Goal: Task Accomplishment & Management: Complete application form

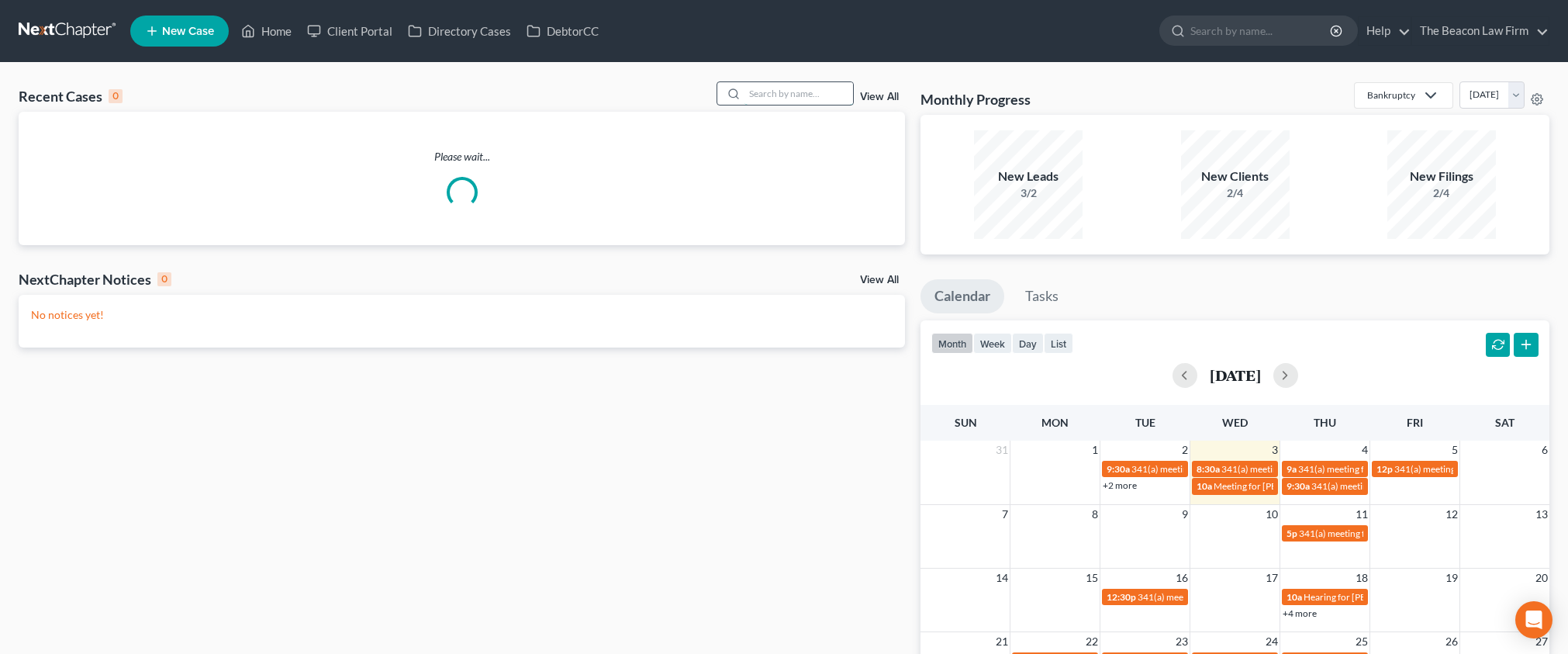
click at [806, 90] on input "search" at bounding box center [799, 93] width 108 height 23
paste input "[GEOGRAPHIC_DATA]"
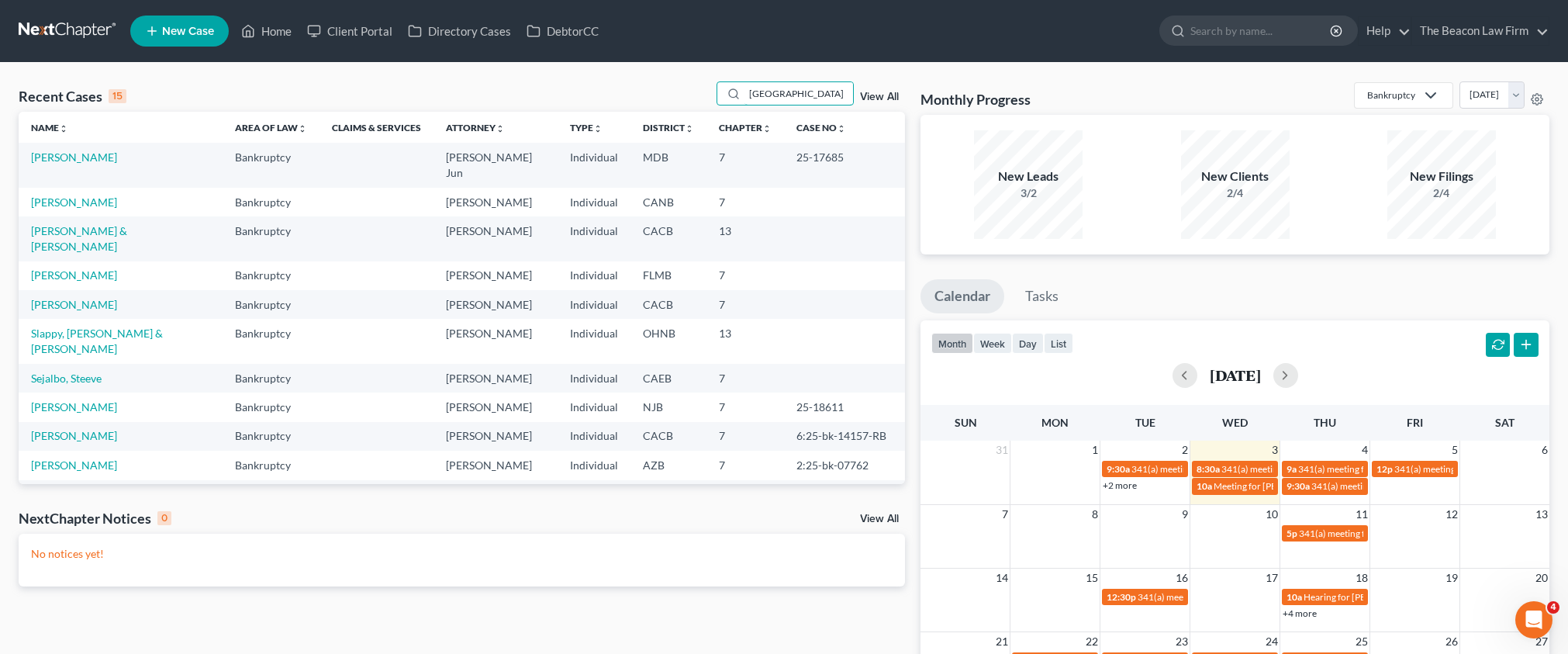
type input "[GEOGRAPHIC_DATA]"
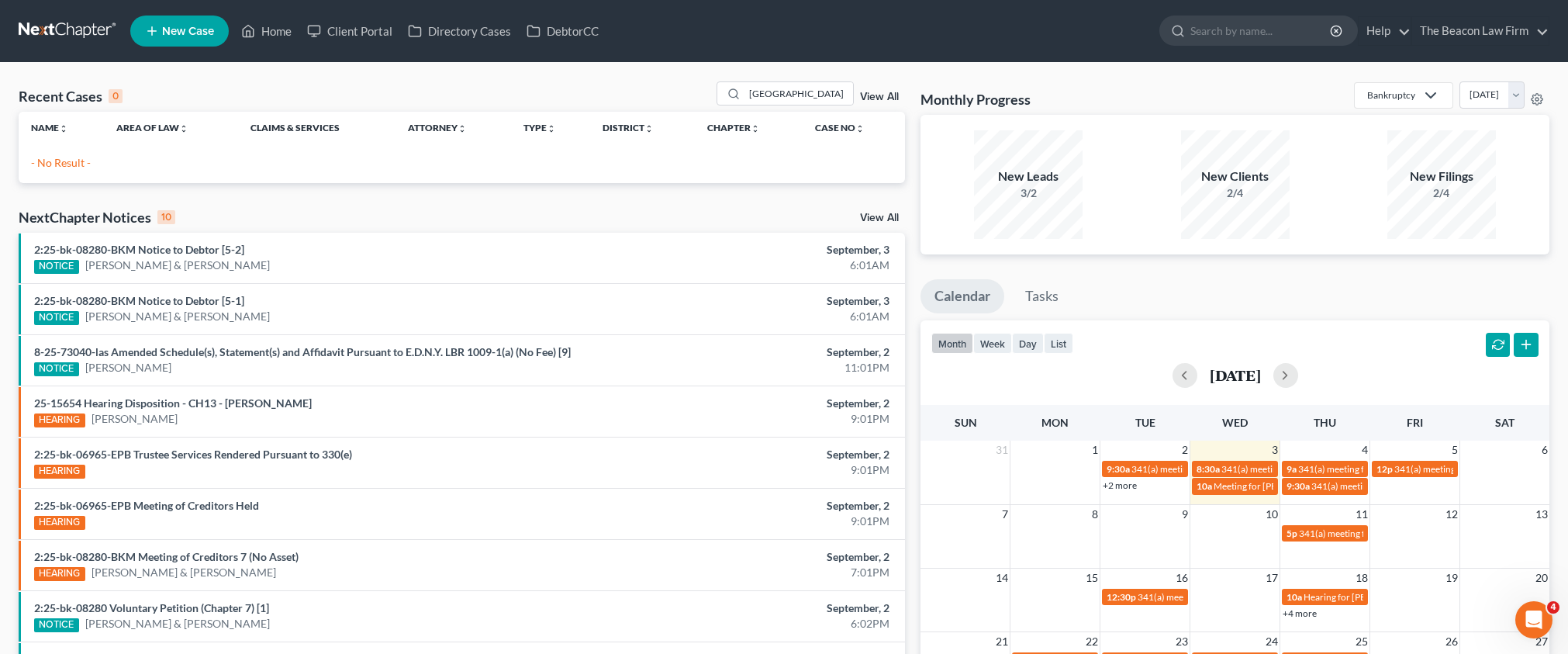
click at [210, 28] on span "New Case" at bounding box center [188, 31] width 52 height 12
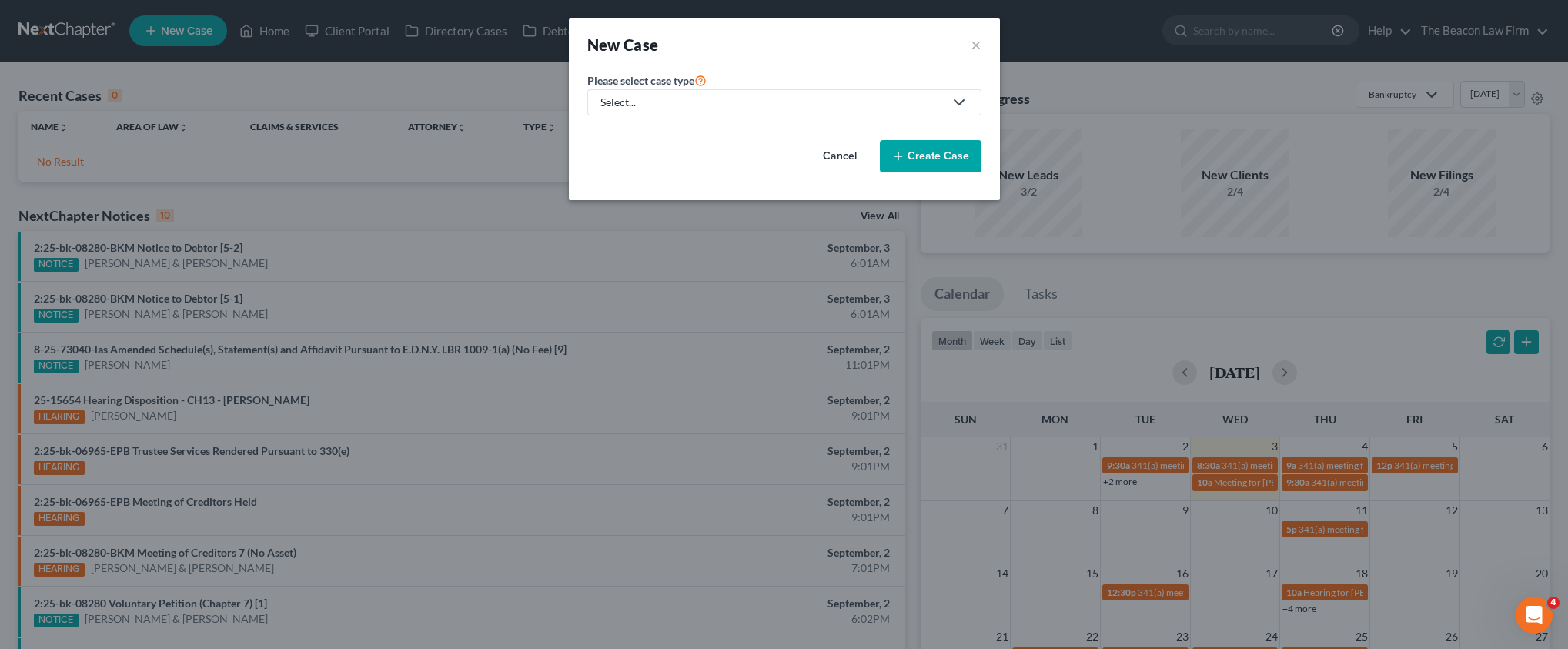
click at [637, 107] on div "Select..." at bounding box center [772, 102] width 344 height 15
click at [630, 109] on div "Select..." at bounding box center [772, 102] width 344 height 15
click at [625, 133] on div "Bankruptcy" at bounding box center [629, 132] width 55 height 15
select select "15"
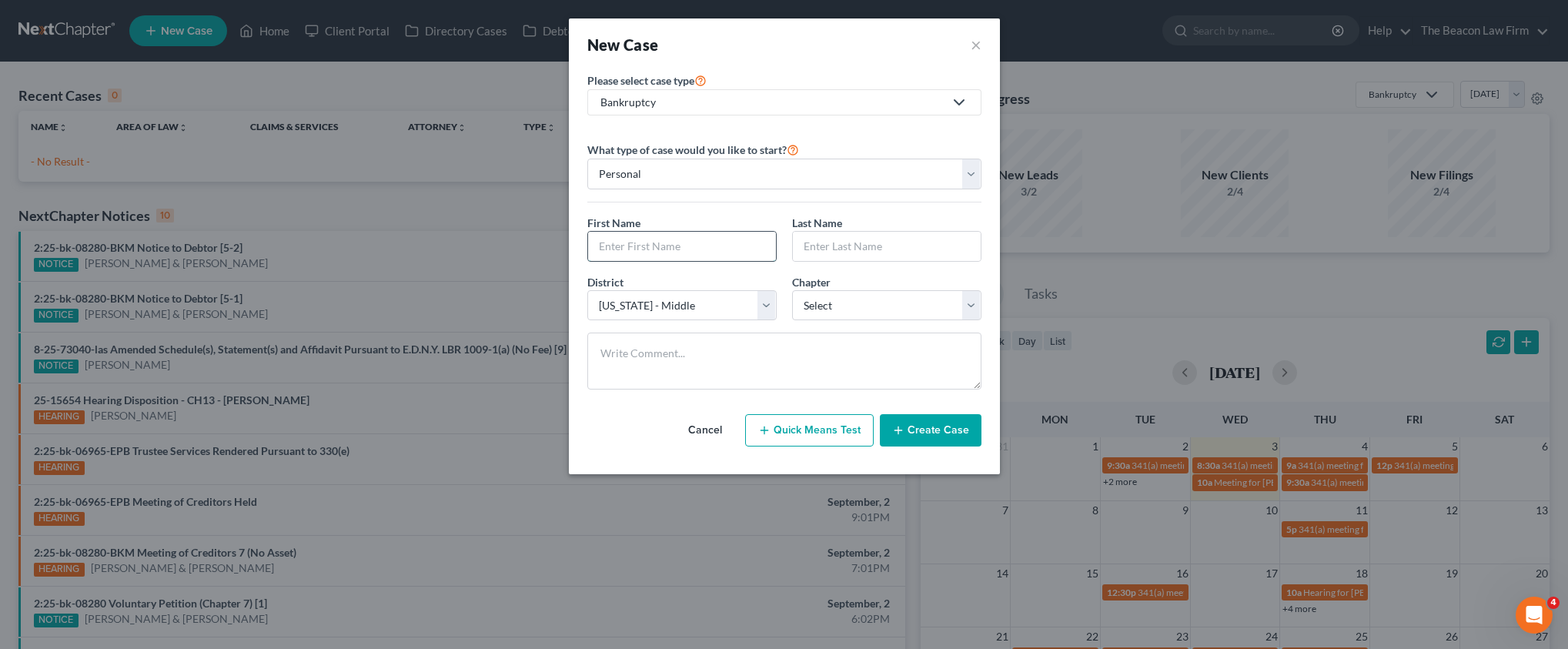
drag, startPoint x: 671, startPoint y: 240, endPoint x: 740, endPoint y: 246, distance: 69.3
paste input "[PERSON_NAME]"
type input "[PERSON_NAME]"
drag, startPoint x: 815, startPoint y: 251, endPoint x: 837, endPoint y: 246, distance: 22.6
paste input "[PERSON_NAME]"
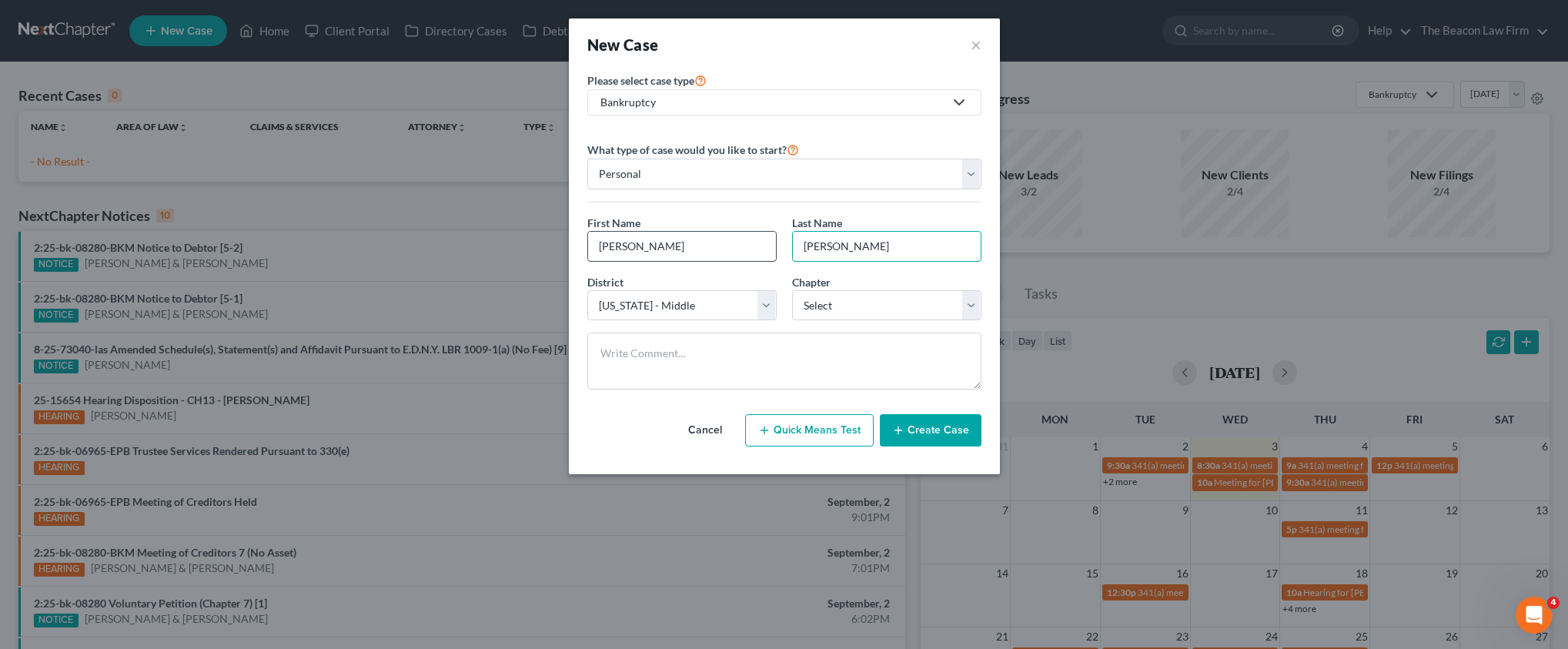
drag, startPoint x: 838, startPoint y: 245, endPoint x: 728, endPoint y: 239, distance: 110.2
click at [730, 243] on div "First Name * [PERSON_NAME] Last Name * [PERSON_NAME]" at bounding box center [785, 244] width 410 height 59
type input "[PERSON_NAME]"
drag, startPoint x: 672, startPoint y: 249, endPoint x: 634, endPoint y: 249, distance: 38.0
click at [634, 249] on input "[PERSON_NAME]" at bounding box center [682, 246] width 188 height 30
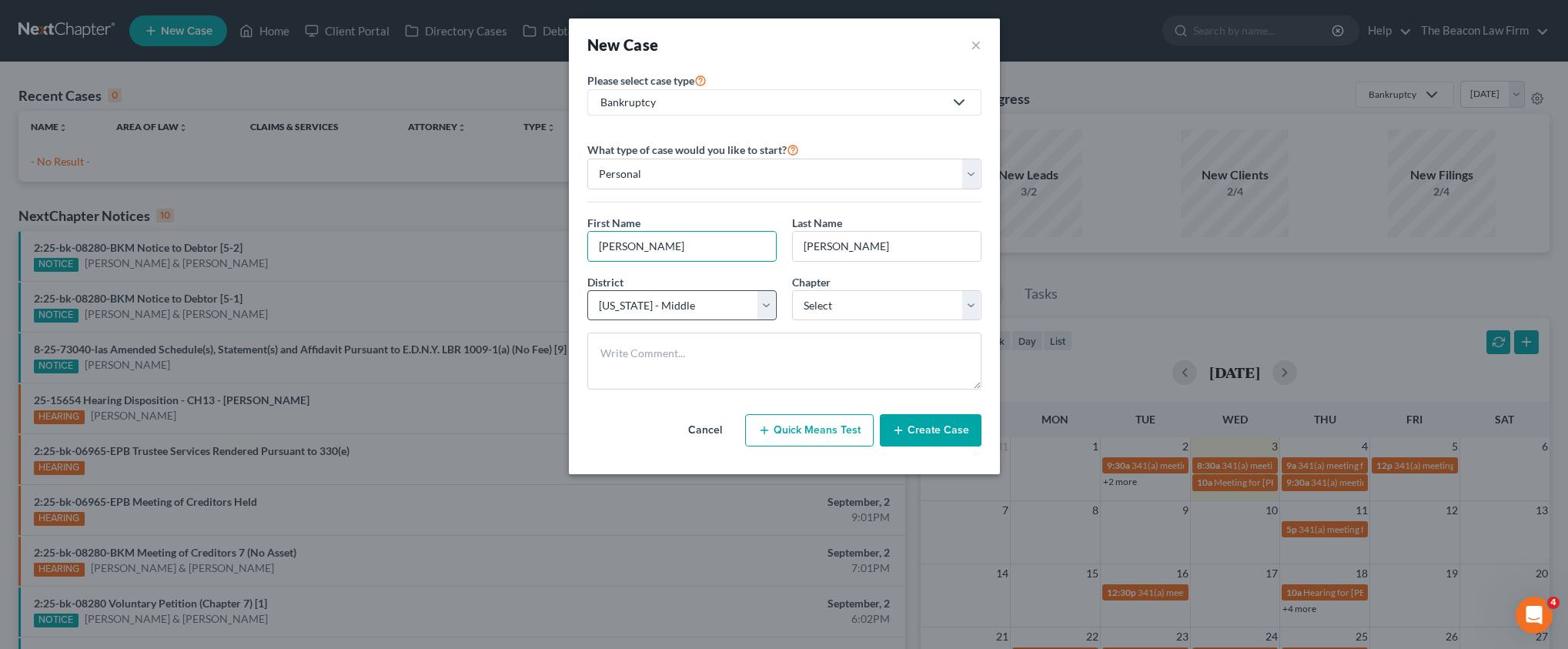
type input "[PERSON_NAME]"
select select "87"
select select "0"
click at [927, 426] on button "Create Case" at bounding box center [931, 431] width 102 height 32
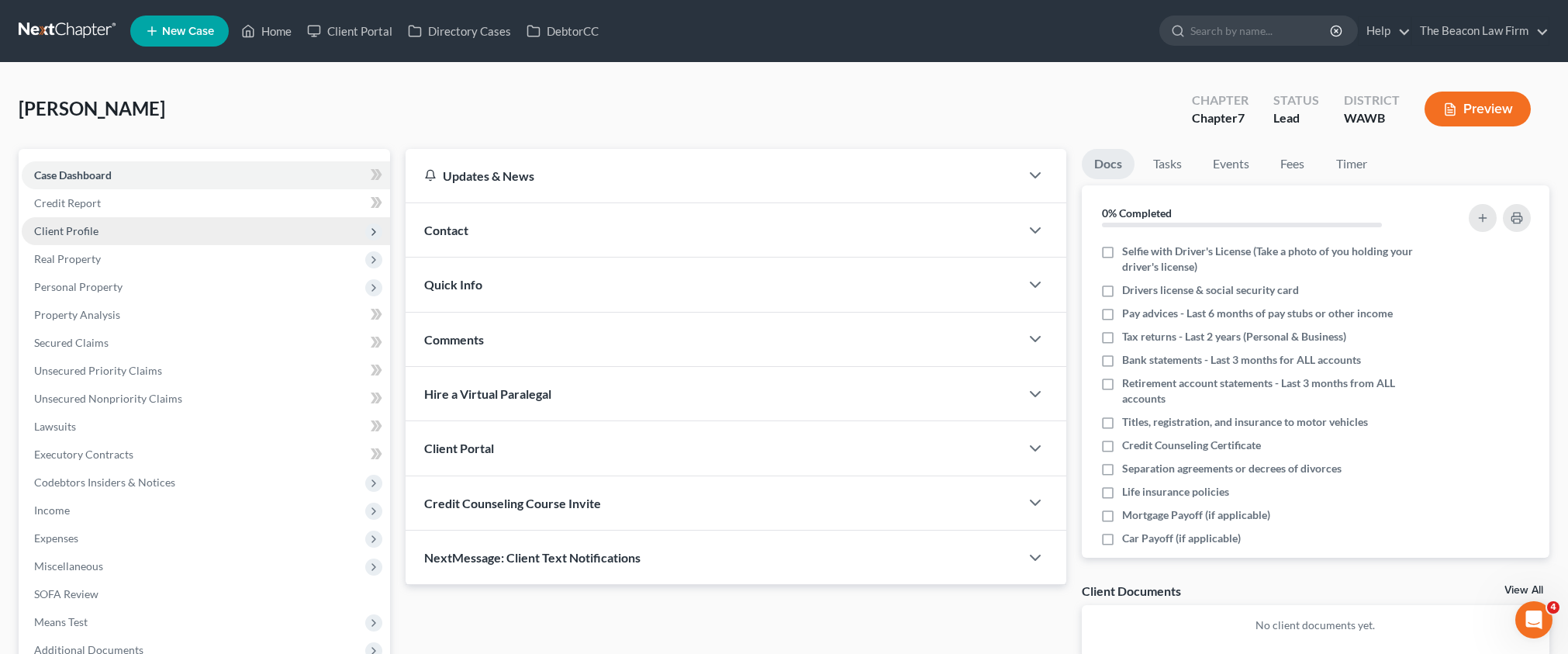
click at [69, 231] on span "Client Profile" at bounding box center [66, 231] width 64 height 14
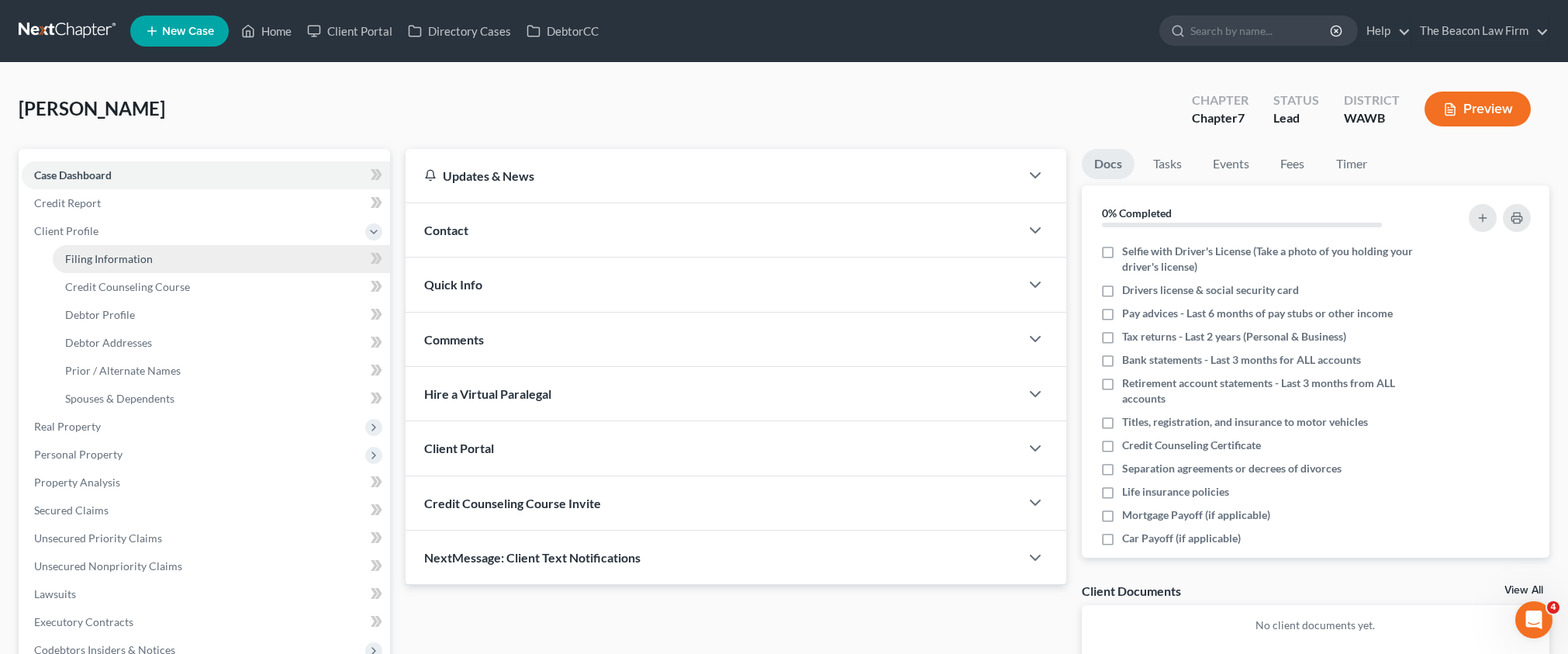
click at [108, 253] on span "Filing Information" at bounding box center [108, 258] width 87 height 14
select select "1"
select select "0"
select select "87"
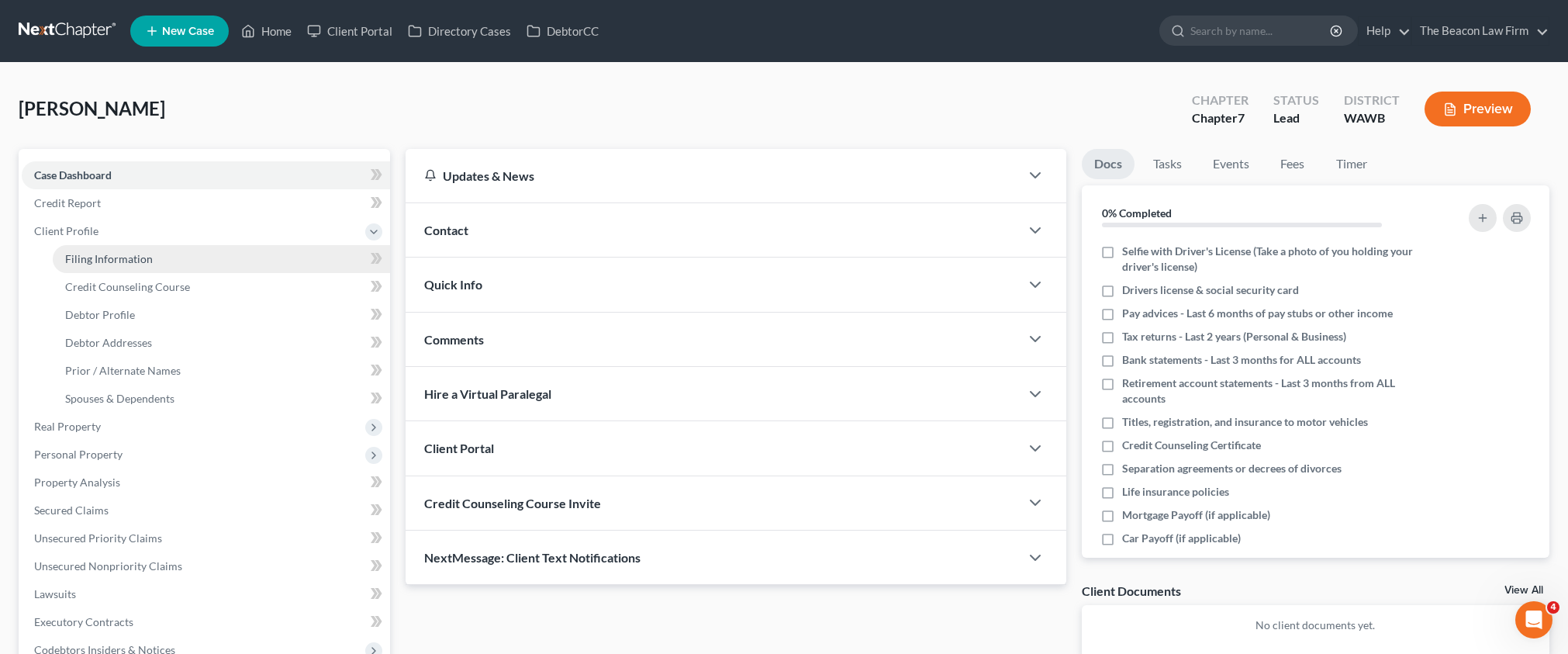
select select "50"
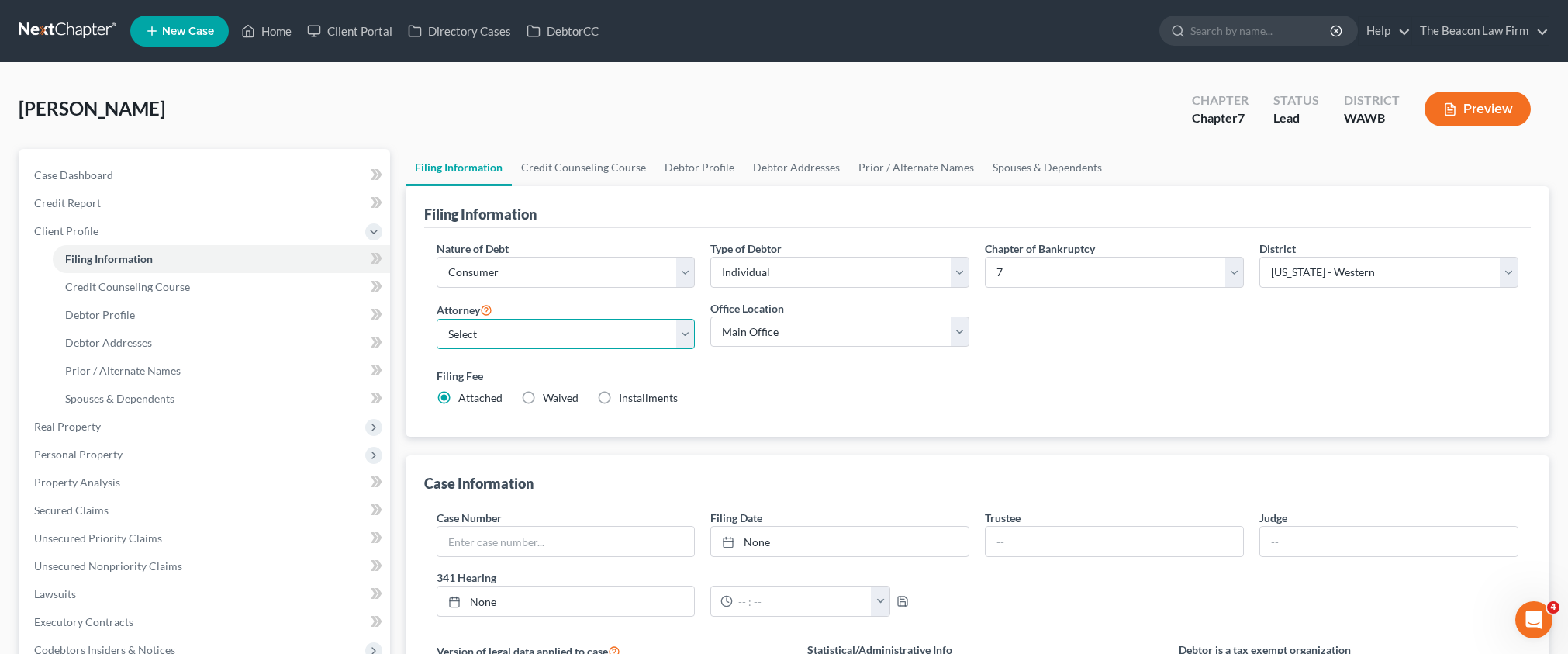
select select "27"
select select "8"
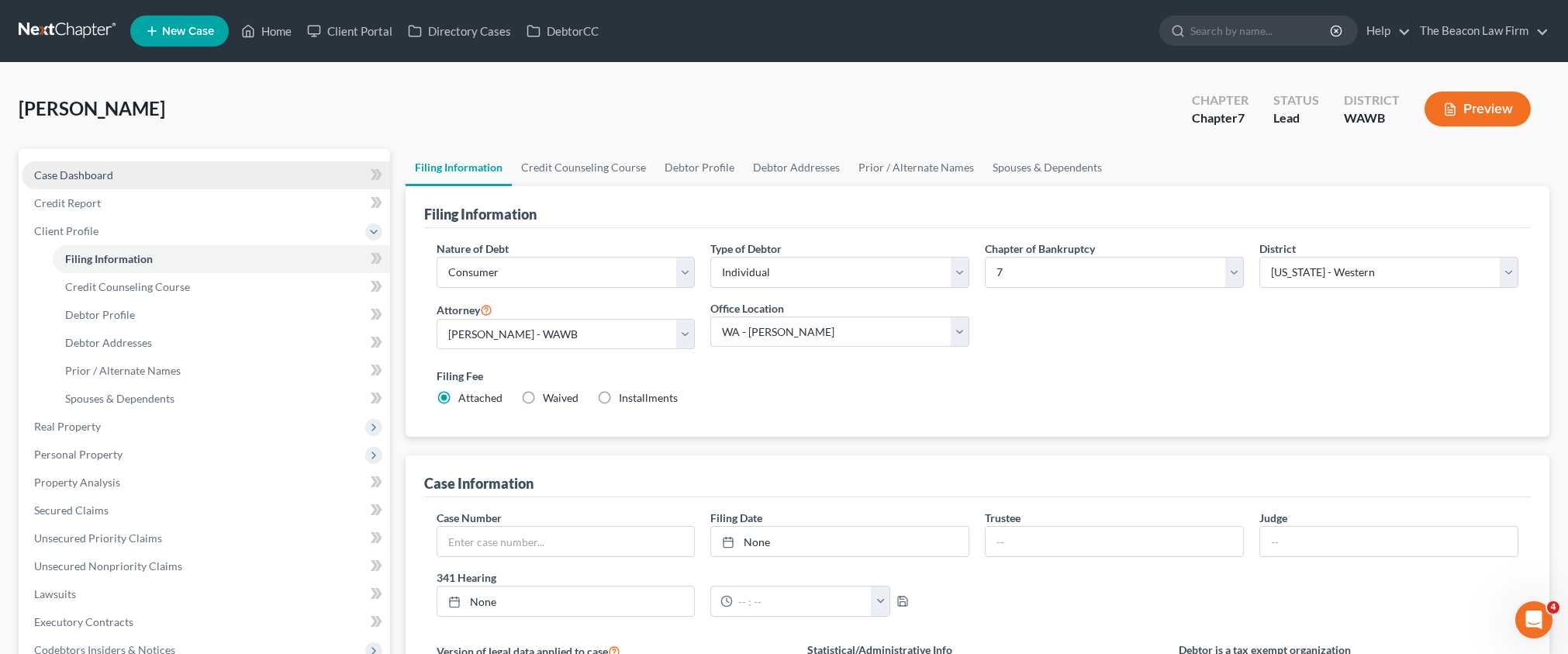
click at [102, 174] on span "Case Dashboard" at bounding box center [74, 175] width 79 height 14
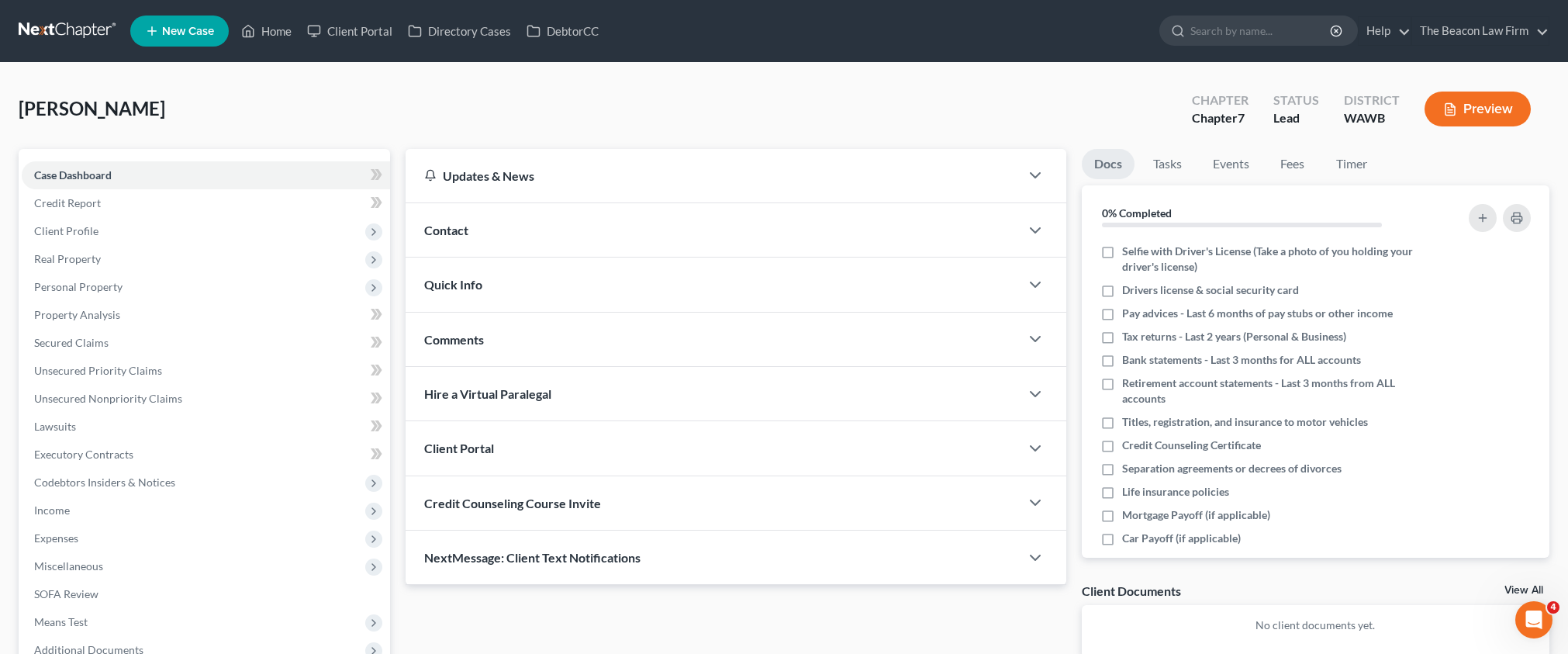
click at [496, 363] on div "Comments" at bounding box center [712, 339] width 614 height 53
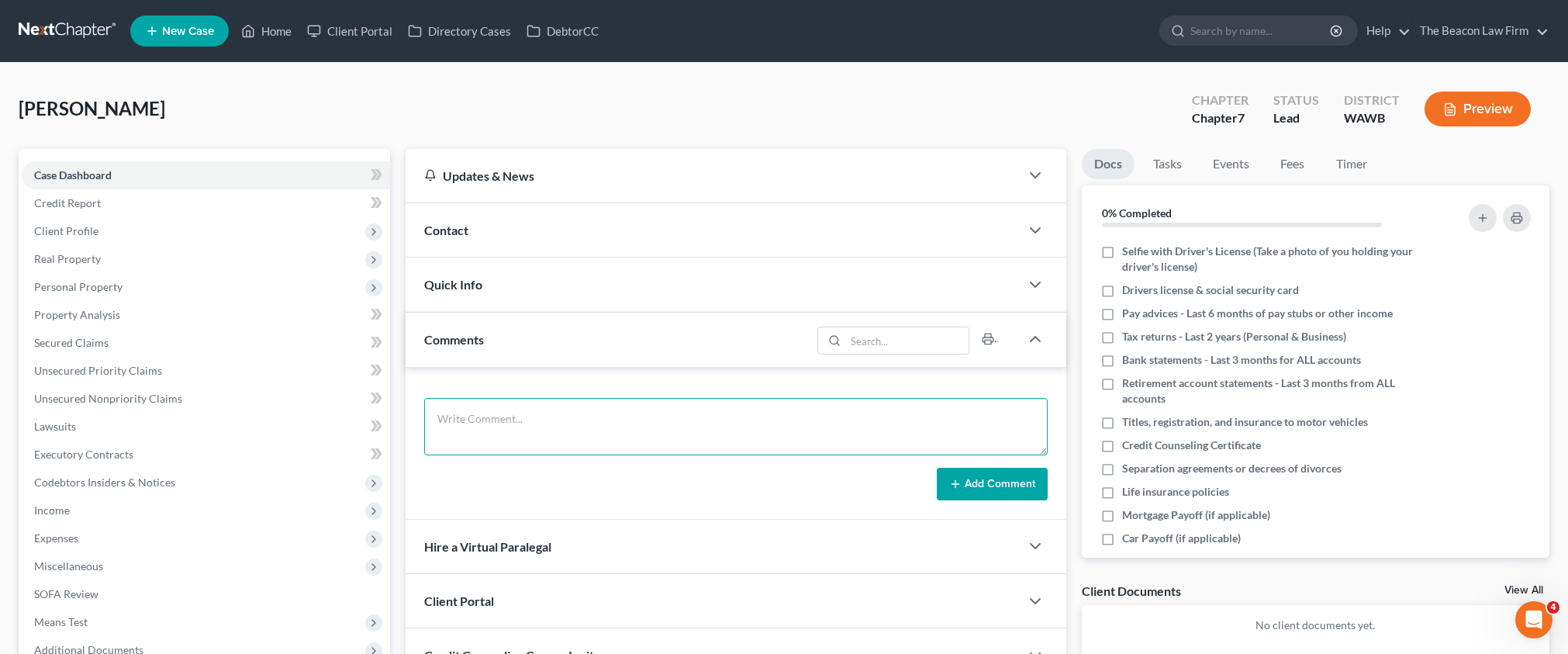
click at [518, 419] on textarea at bounding box center [735, 427] width 623 height 58
click at [637, 425] on textarea at bounding box center [735, 427] width 623 height 58
paste textarea "Sent potential client notification email correspondence to Attorney [PERSON_NAM…"
click at [771, 422] on textarea "Sent potential client notification email correspondence to Attorney [PERSON_NAM…" at bounding box center [735, 427] width 623 height 58
click at [967, 413] on textarea "Sent potential client notification email correspondence to Attorney [PERSON_NAM…" at bounding box center [735, 427] width 623 height 58
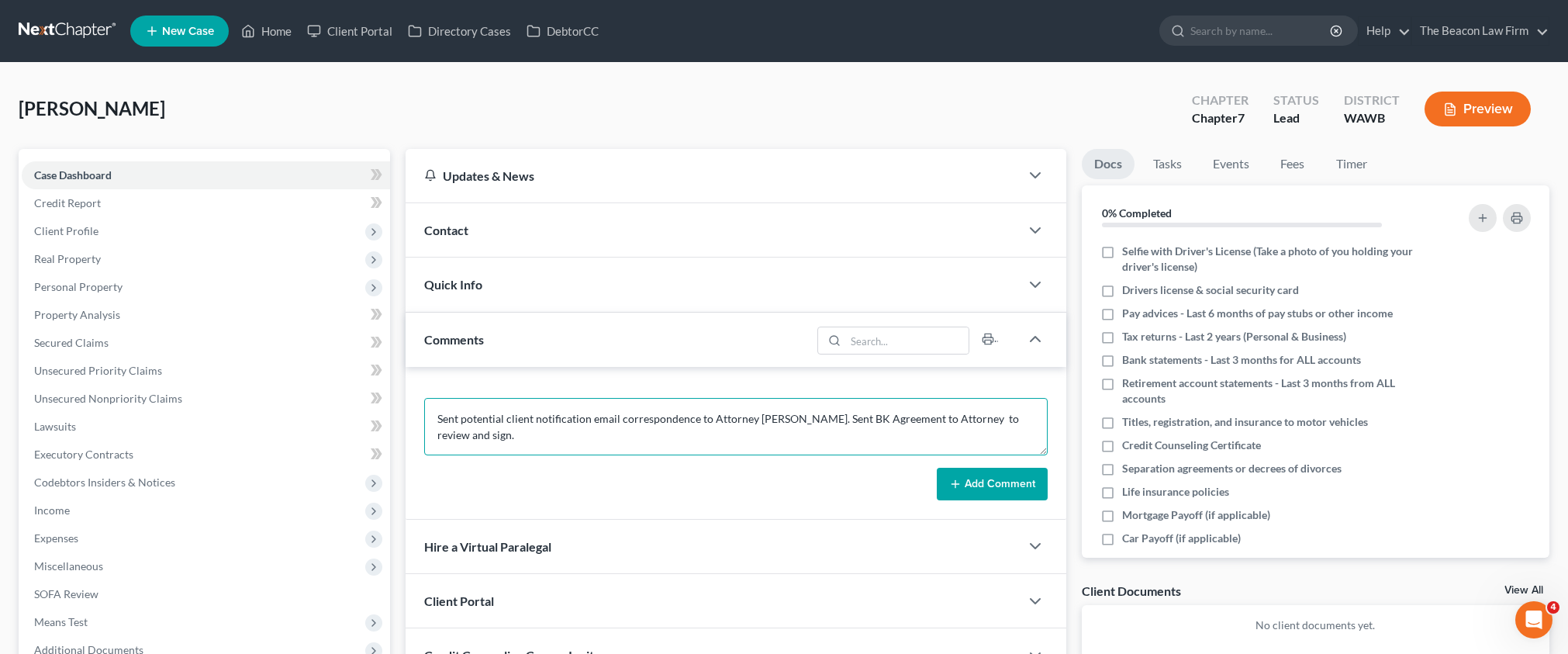
paste textarea "Lenzkes"
type textarea "Sent potential client notification email correspondence to Attorney [PERSON_NAM…"
click at [988, 479] on button "Add Comment" at bounding box center [992, 484] width 111 height 32
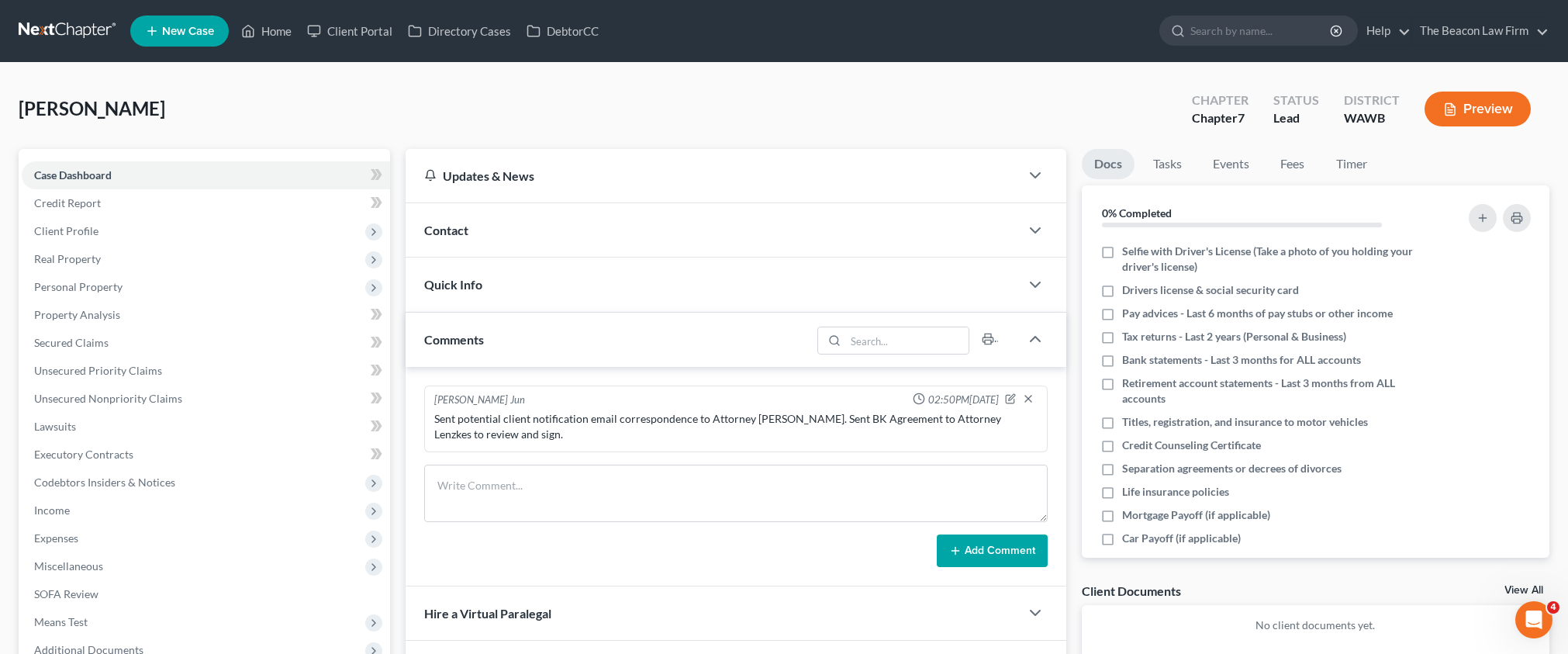
scroll to position [207, 0]
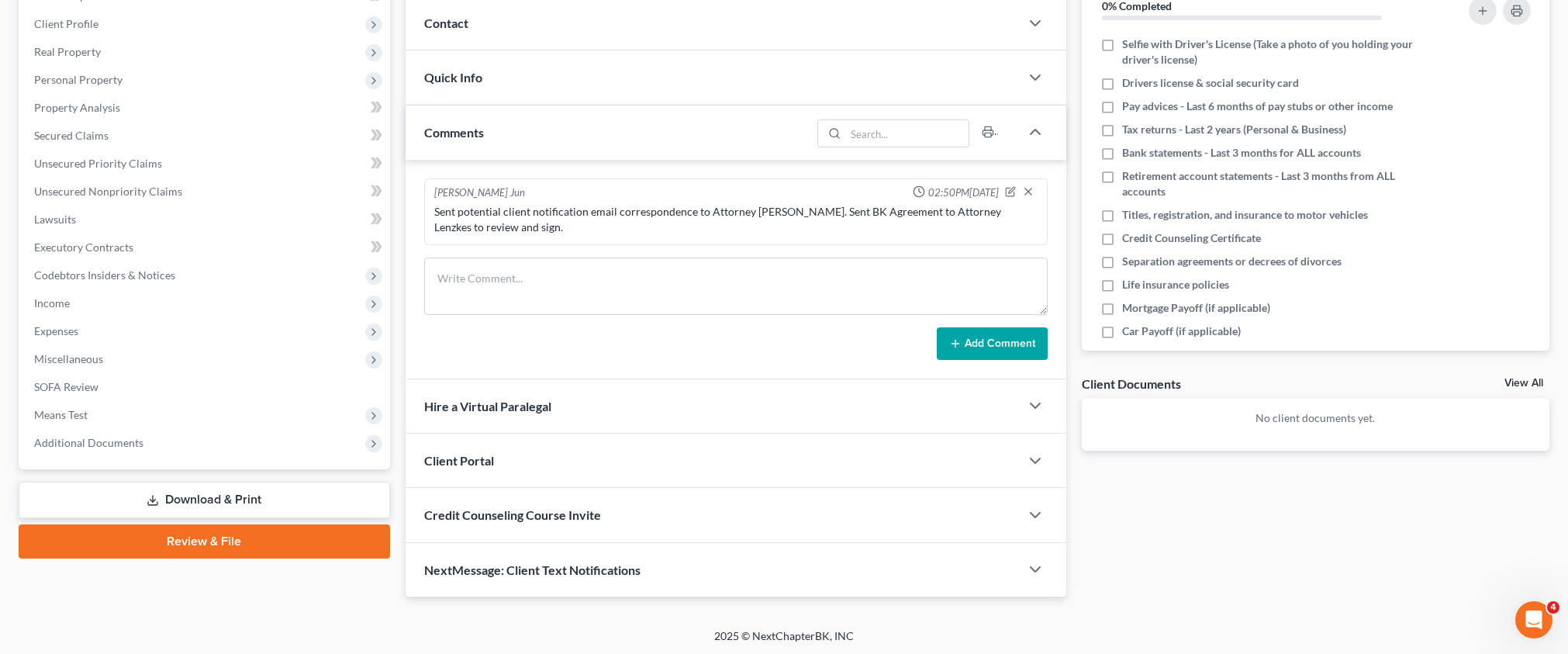
drag, startPoint x: 1038, startPoint y: 458, endPoint x: 1017, endPoint y: 458, distance: 21.0
click at [1038, 458] on polyline "button" at bounding box center [1035, 460] width 9 height 5
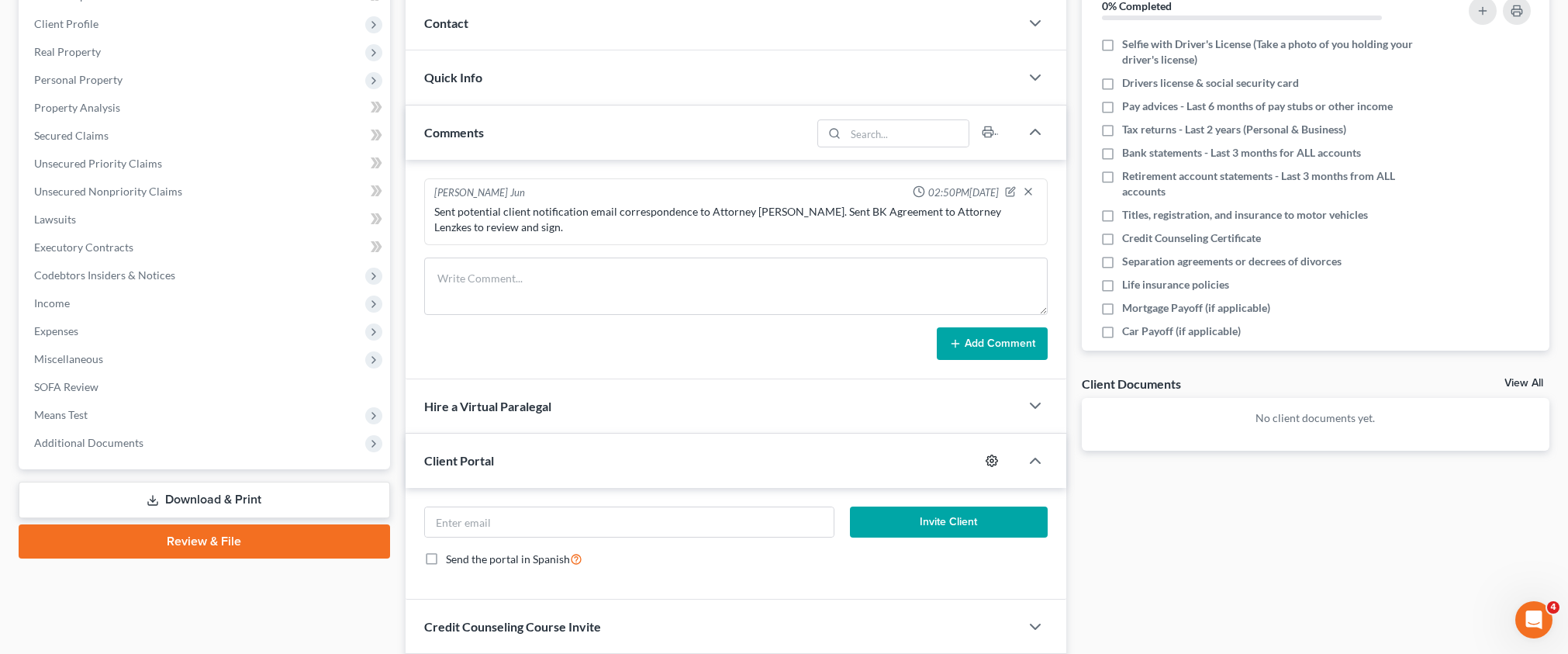
click at [991, 459] on circle "button" at bounding box center [991, 460] width 3 height 3
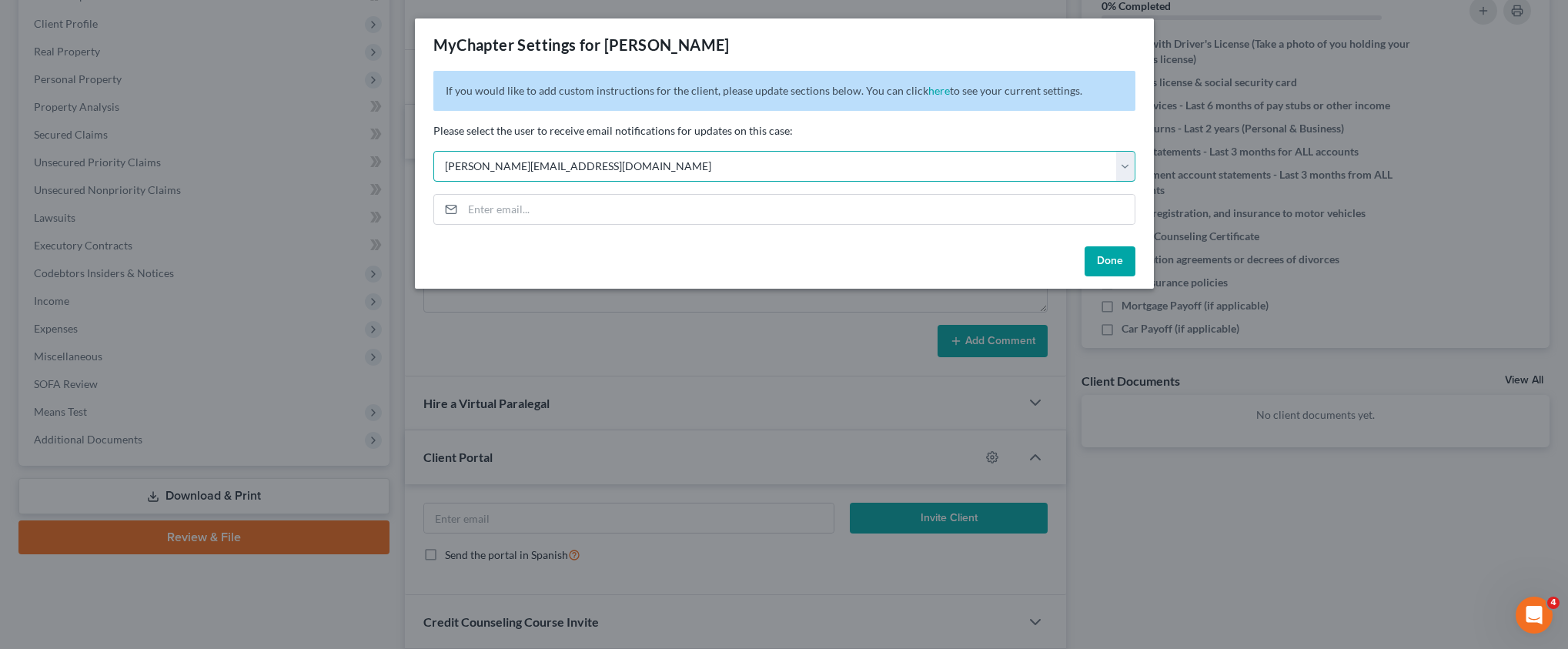
select select "10"
click at [1119, 253] on button "Done" at bounding box center [1110, 261] width 51 height 30
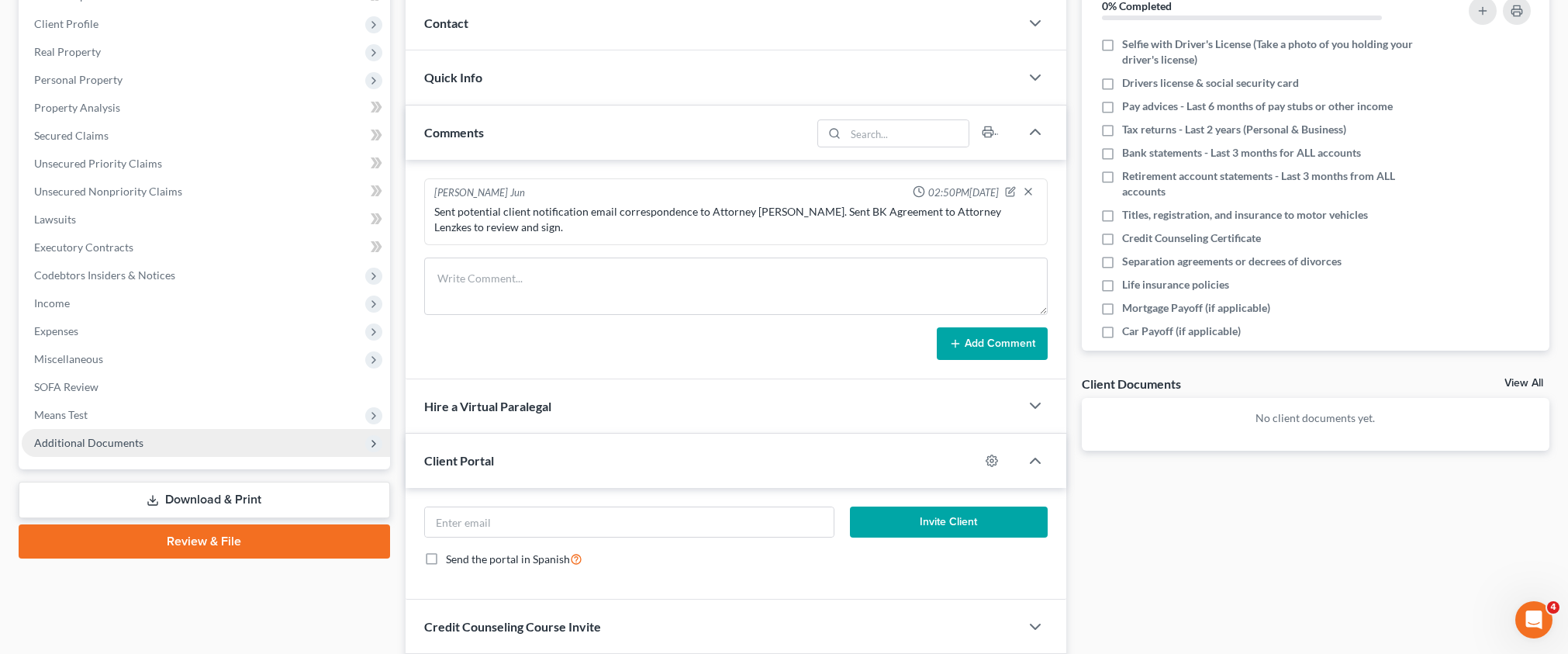
click at [124, 440] on span "Additional Documents" at bounding box center [88, 442] width 109 height 14
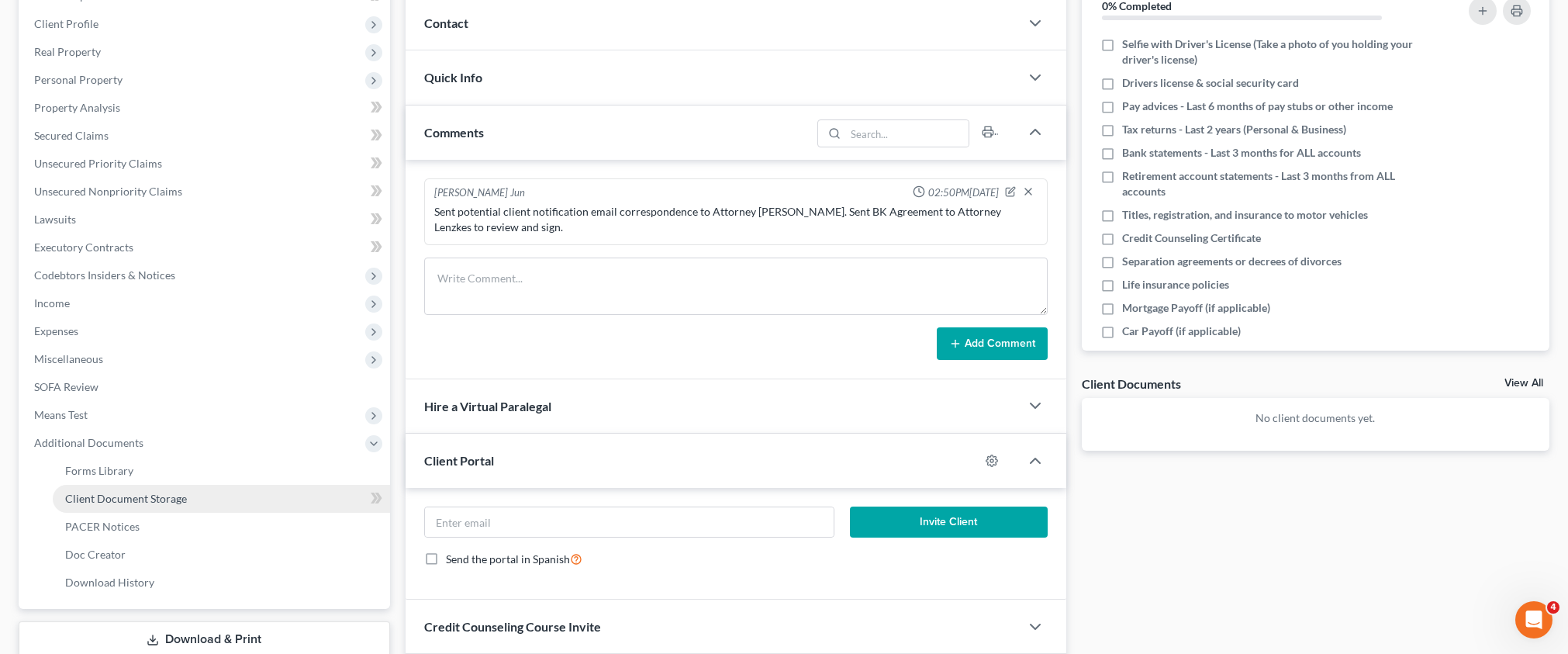
click at [163, 496] on span "Client Document Storage" at bounding box center [125, 498] width 122 height 14
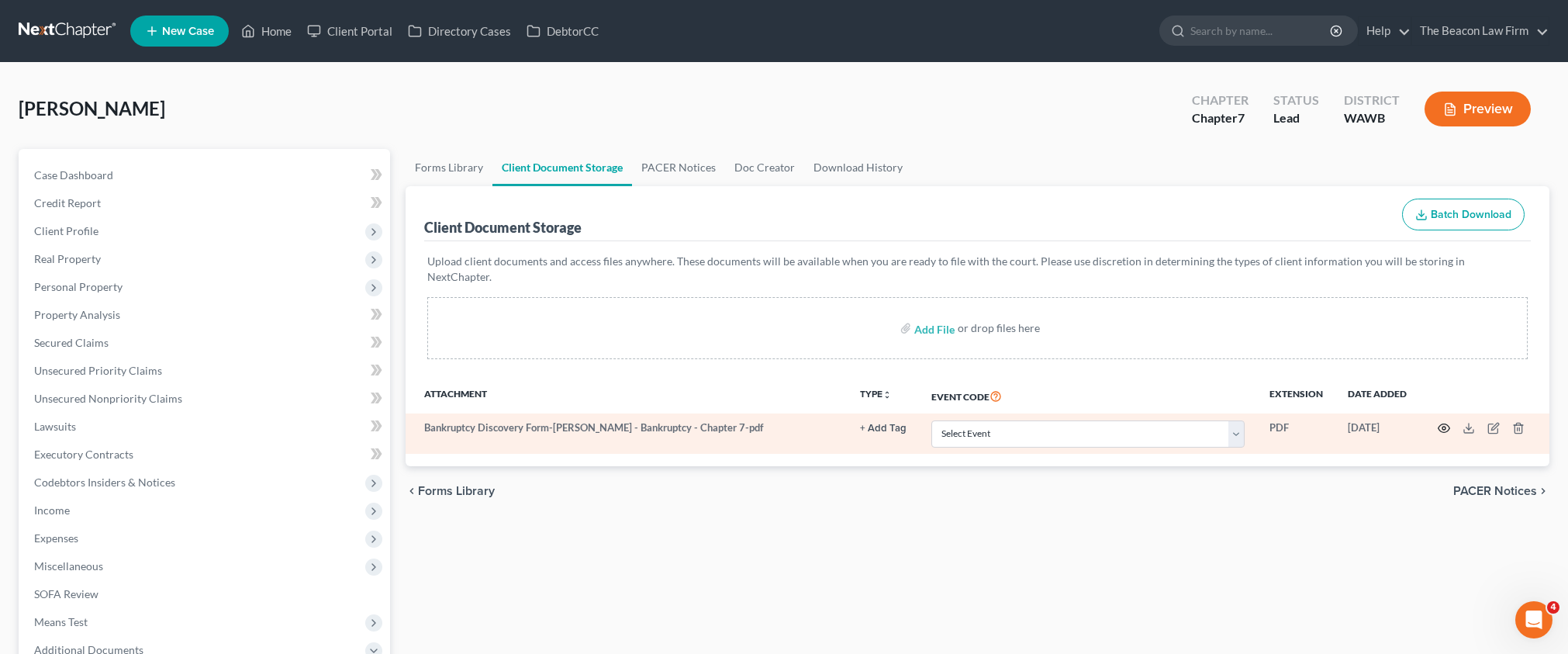
click at [1445, 427] on circle "button" at bounding box center [1444, 428] width 3 height 3
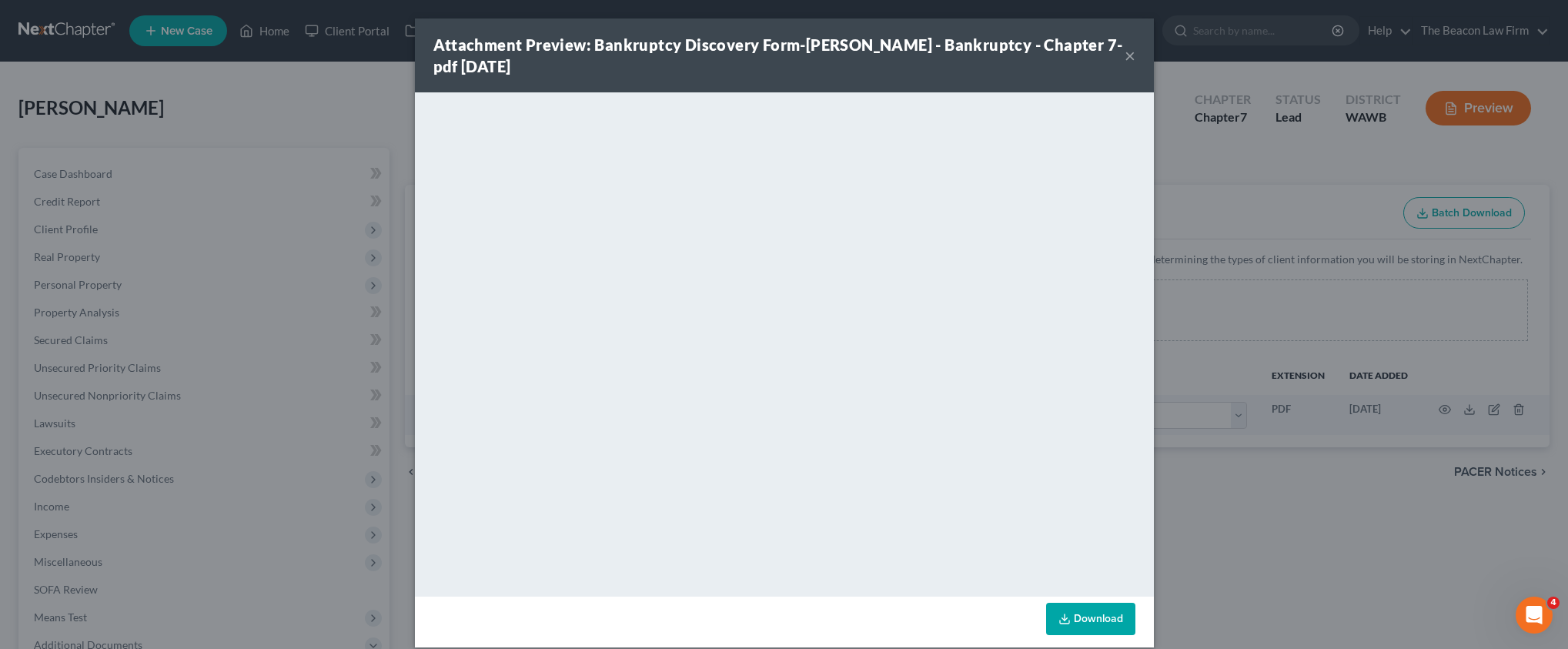
click at [1126, 57] on button "×" at bounding box center [1129, 56] width 11 height 19
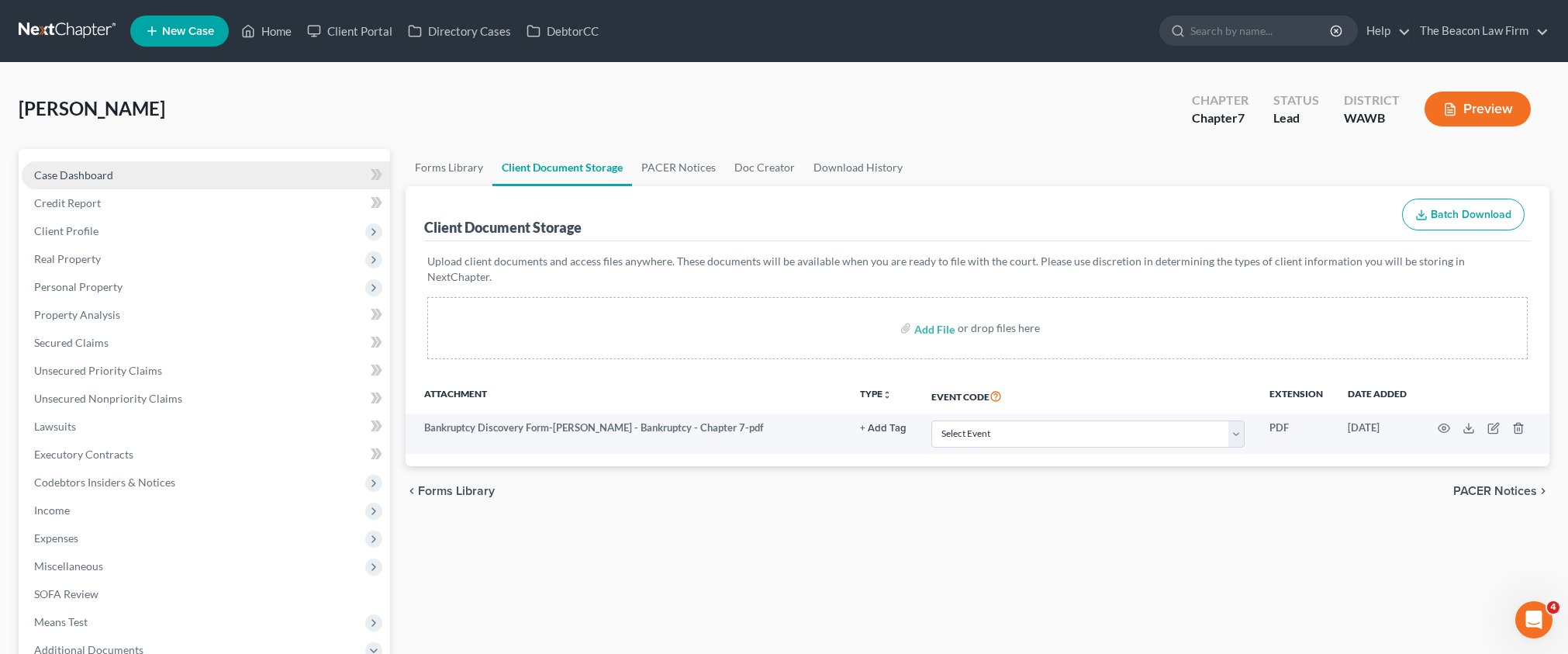
click at [107, 180] on span "Case Dashboard" at bounding box center [74, 175] width 79 height 14
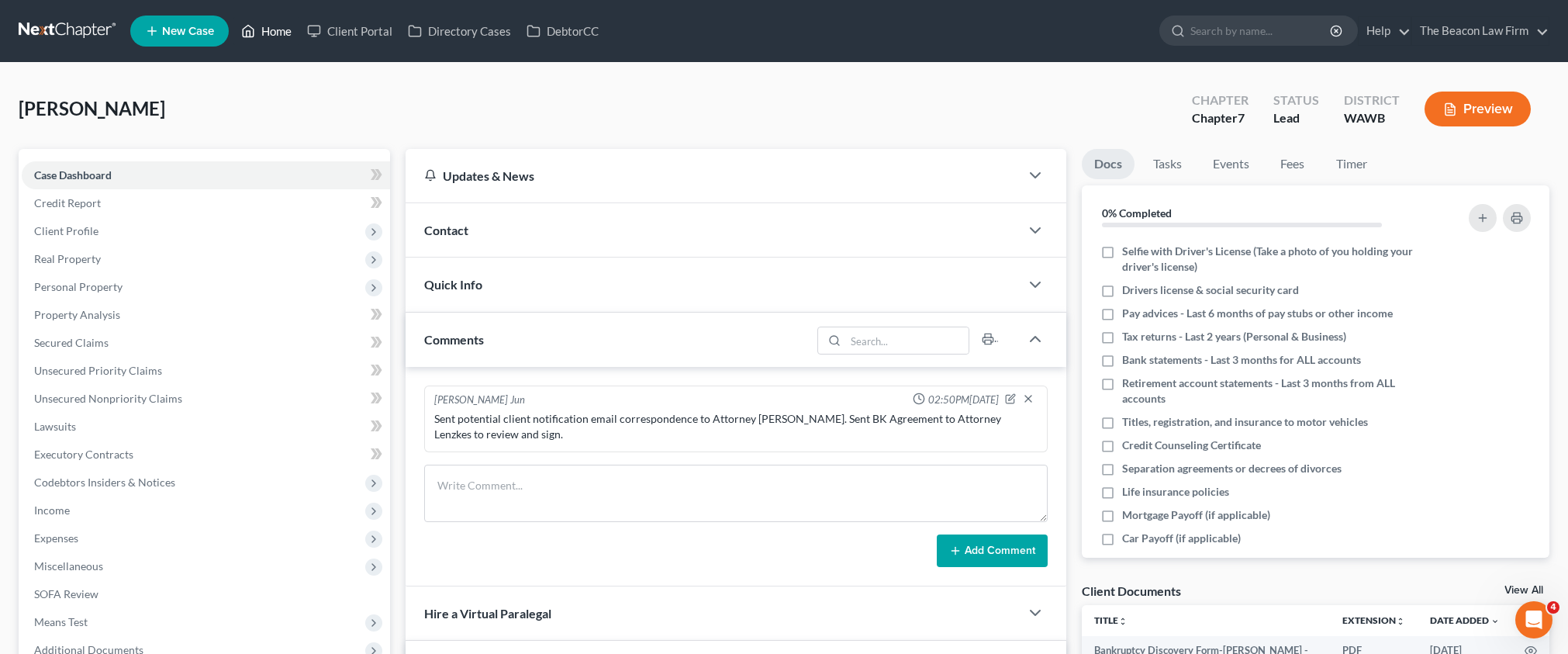
click at [277, 32] on link "Home" at bounding box center [266, 31] width 66 height 28
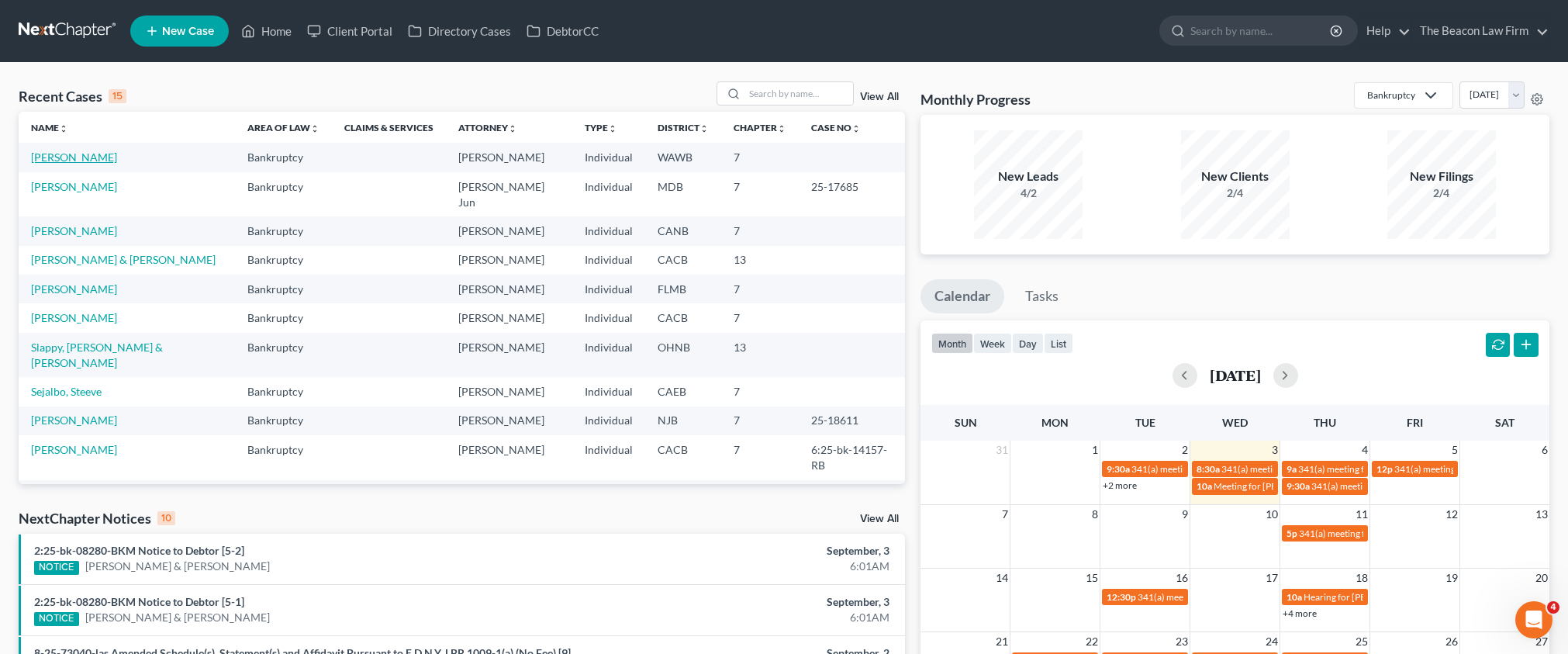
click at [90, 158] on link "[PERSON_NAME]" at bounding box center [73, 157] width 86 height 14
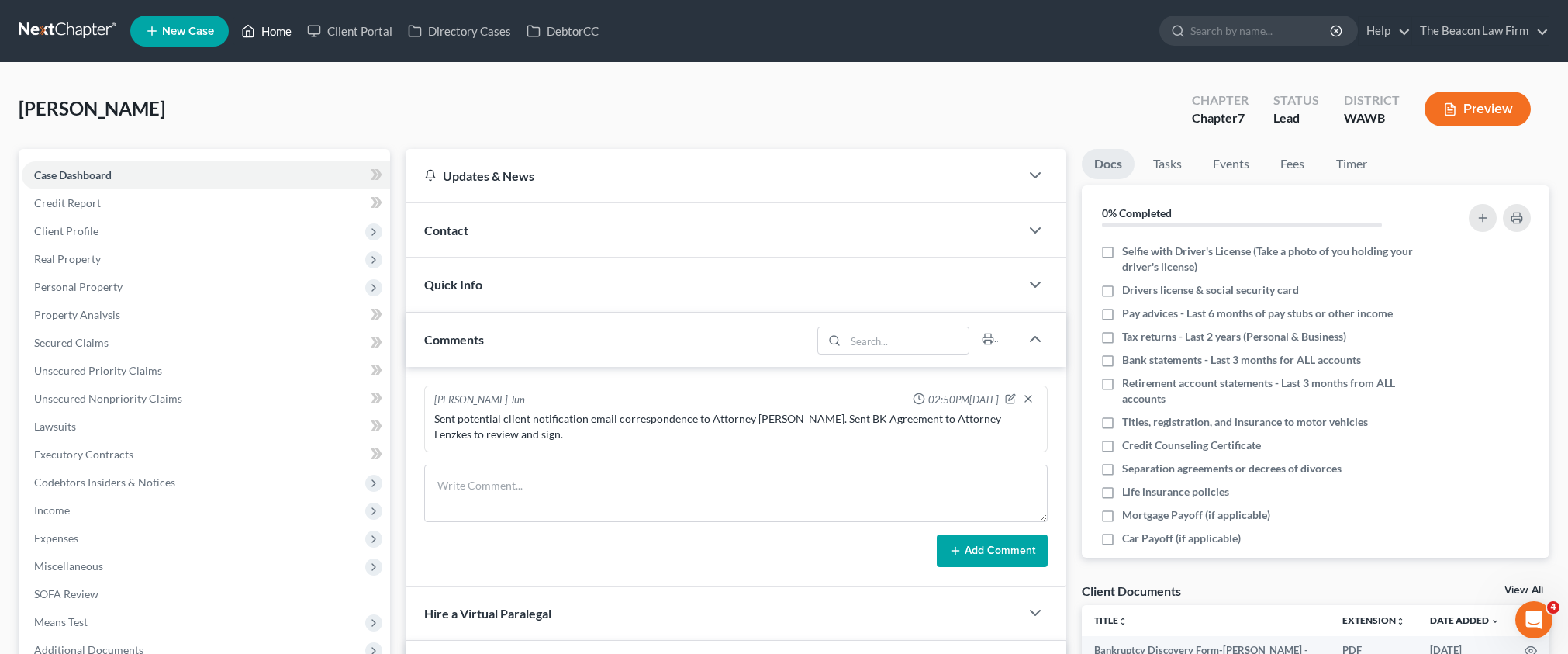
click at [271, 29] on link "Home" at bounding box center [266, 31] width 66 height 28
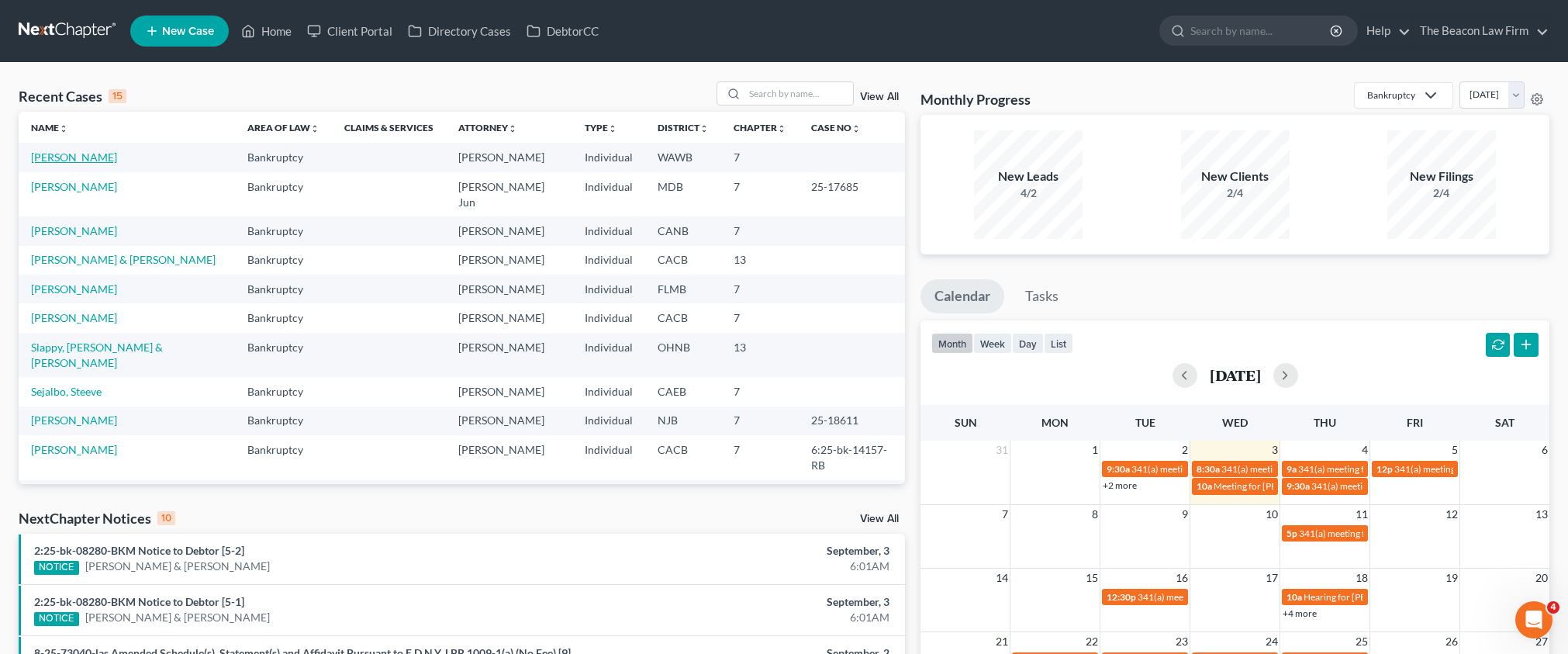
click at [74, 158] on link "[PERSON_NAME]" at bounding box center [73, 157] width 86 height 14
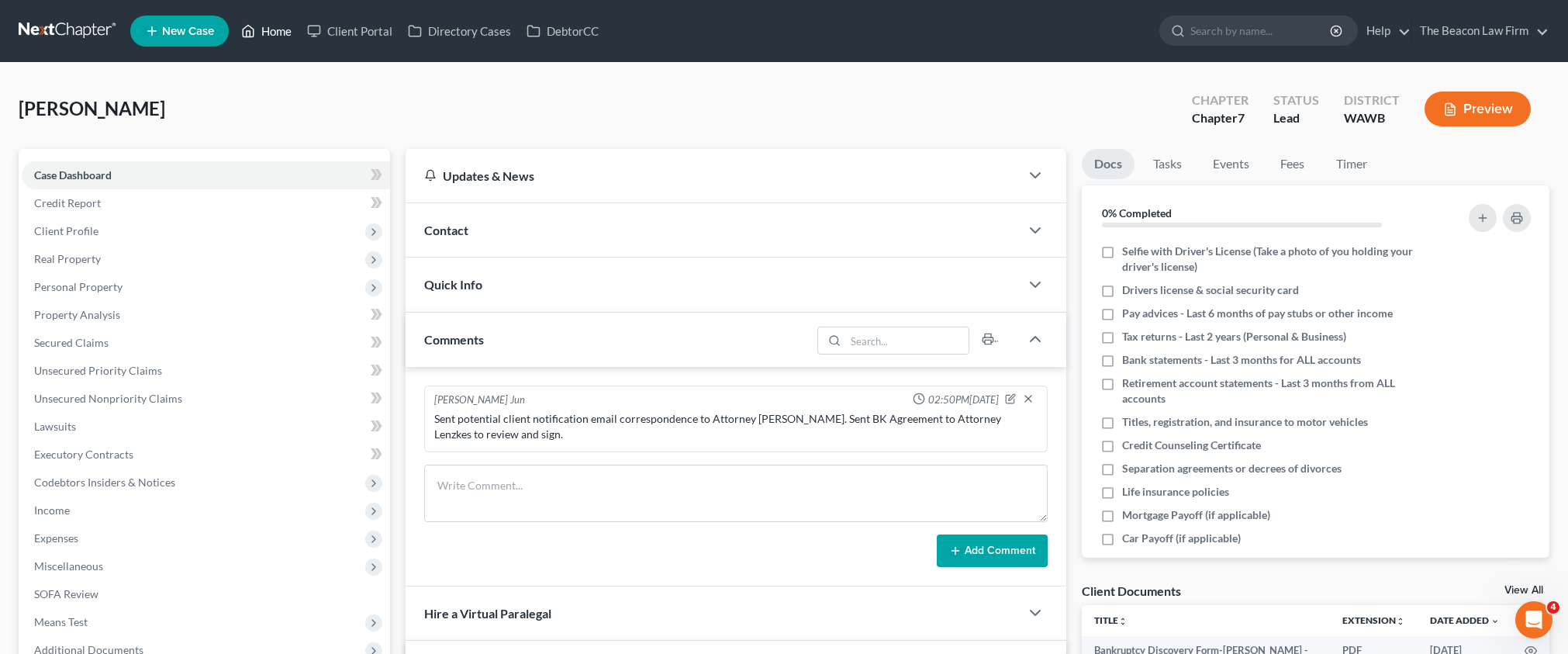
click at [278, 29] on link "Home" at bounding box center [266, 31] width 66 height 28
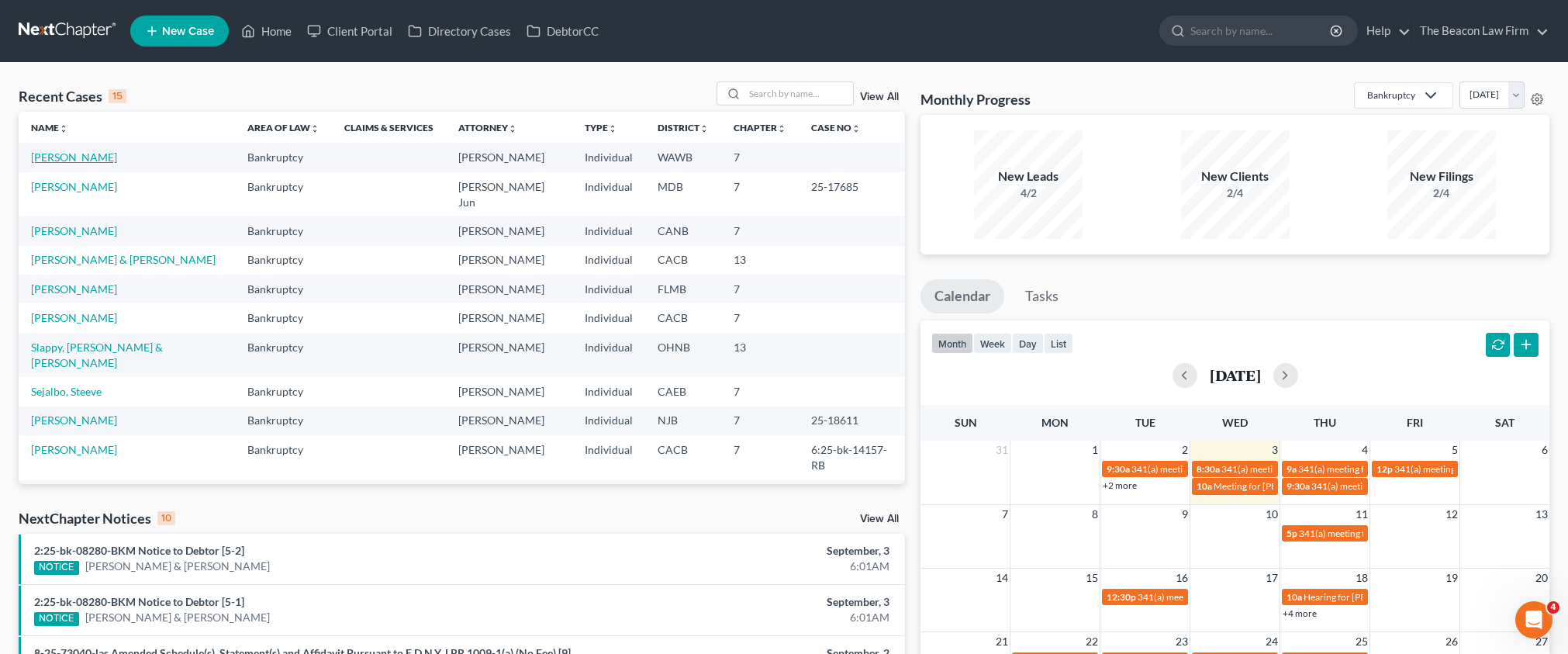
click at [91, 158] on link "[PERSON_NAME]" at bounding box center [73, 157] width 86 height 14
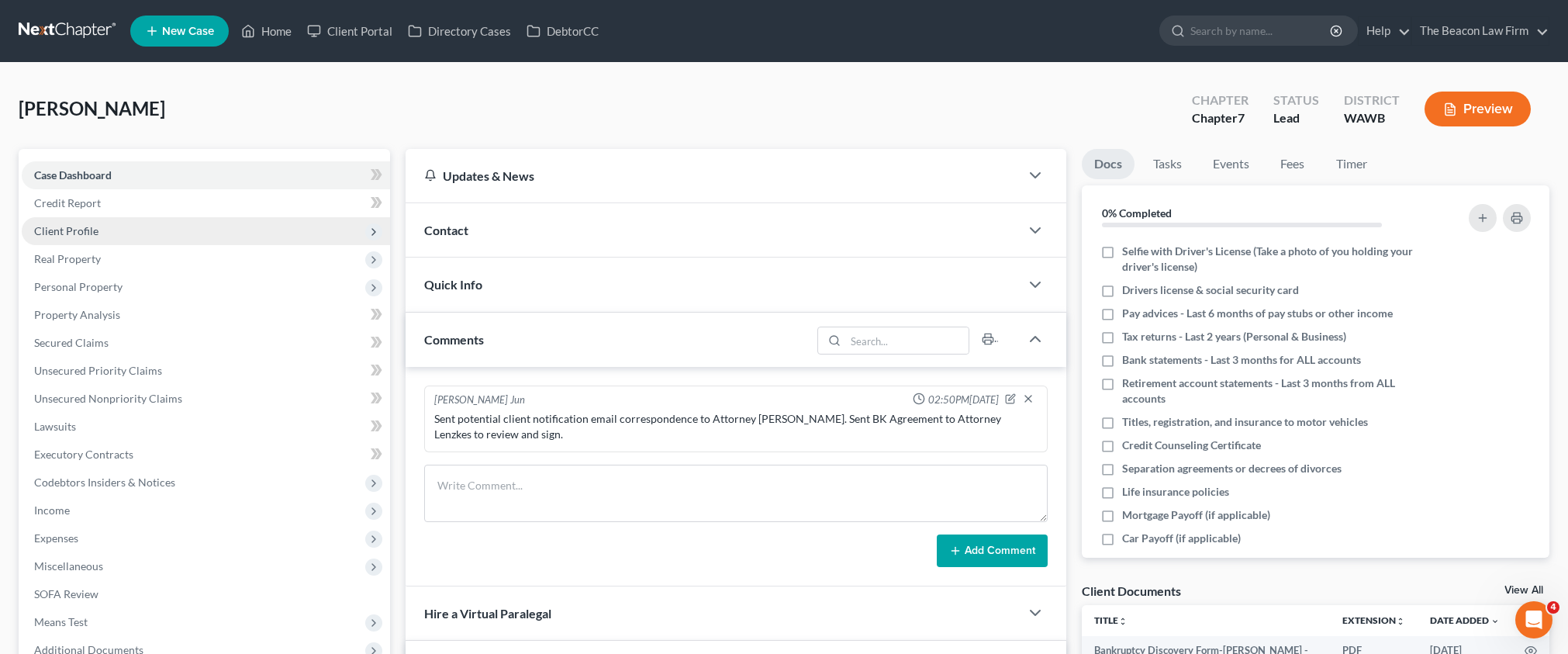
click at [61, 234] on span "Client Profile" at bounding box center [66, 231] width 64 height 14
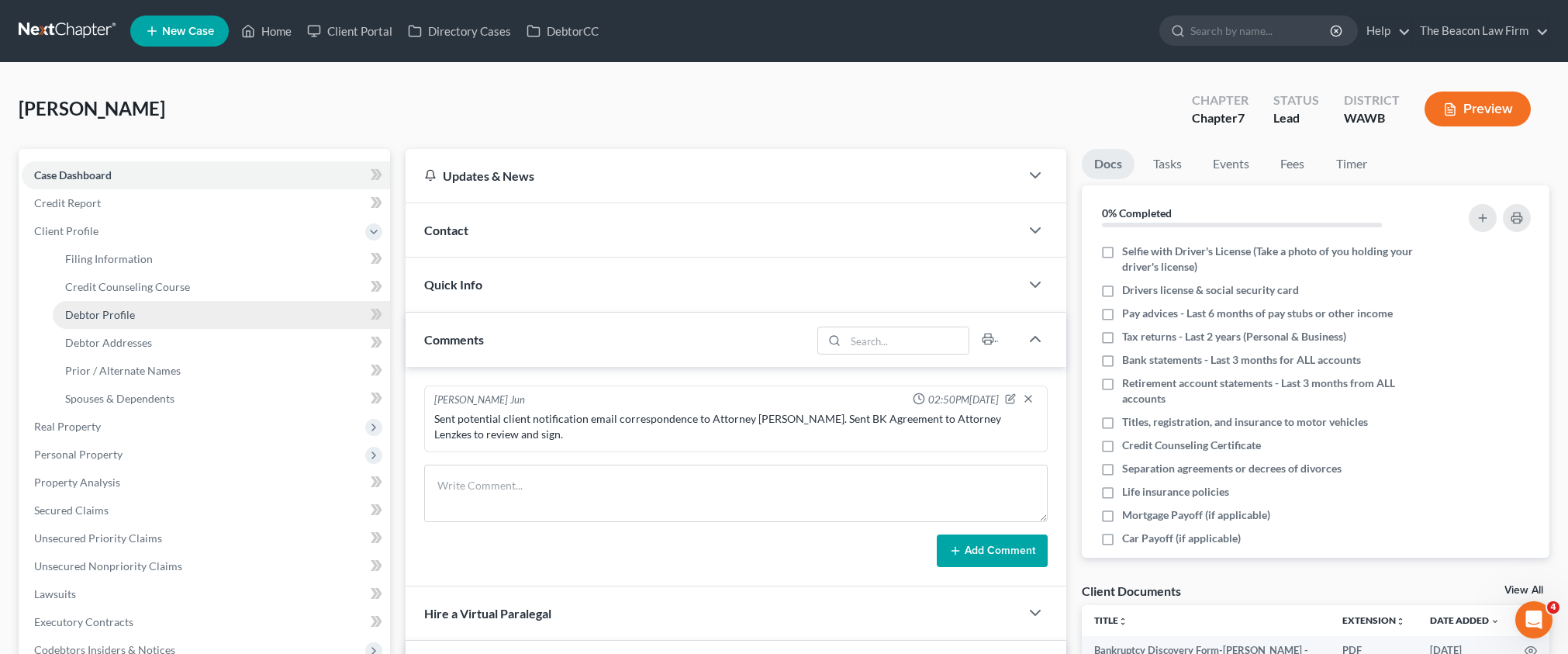
click at [99, 314] on span "Debtor Profile" at bounding box center [99, 314] width 69 height 14
select select "0"
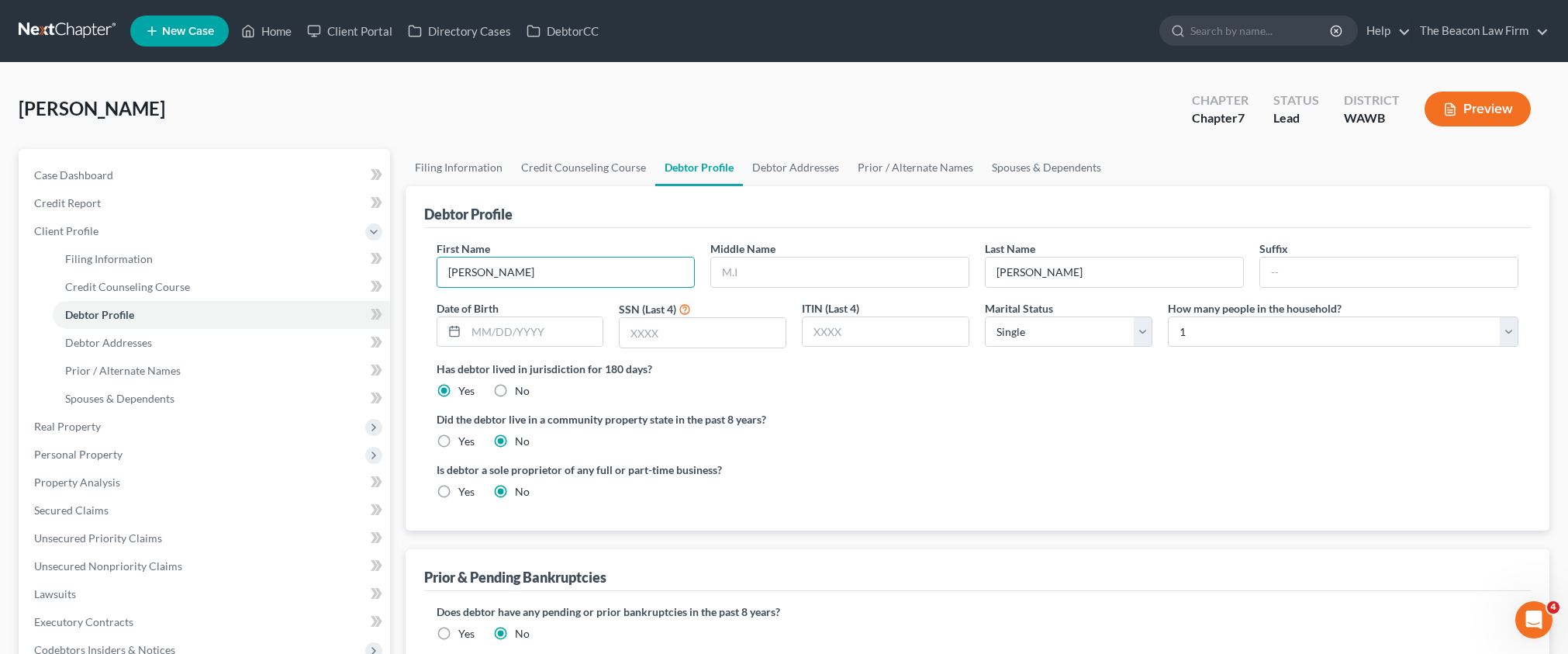
drag, startPoint x: 519, startPoint y: 276, endPoint x: 382, endPoint y: 278, distance: 137.0
type input "DLETE"
type input "S"
type input "DELETE"
drag, startPoint x: 454, startPoint y: 275, endPoint x: 463, endPoint y: 270, distance: 10.3
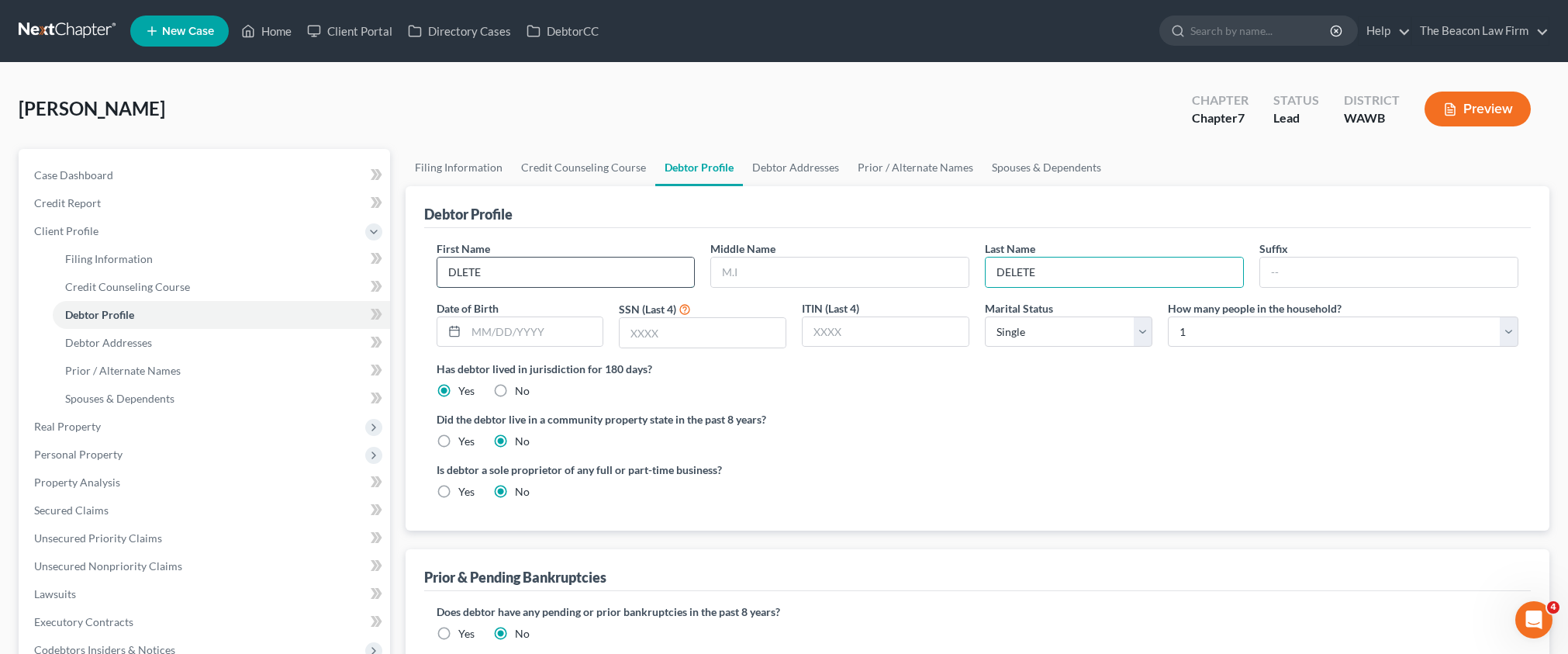
click at [455, 275] on input "DLETE" at bounding box center [566, 272] width 258 height 30
type input "DELETE"
click at [97, 173] on span "Case Dashboard" at bounding box center [74, 175] width 79 height 14
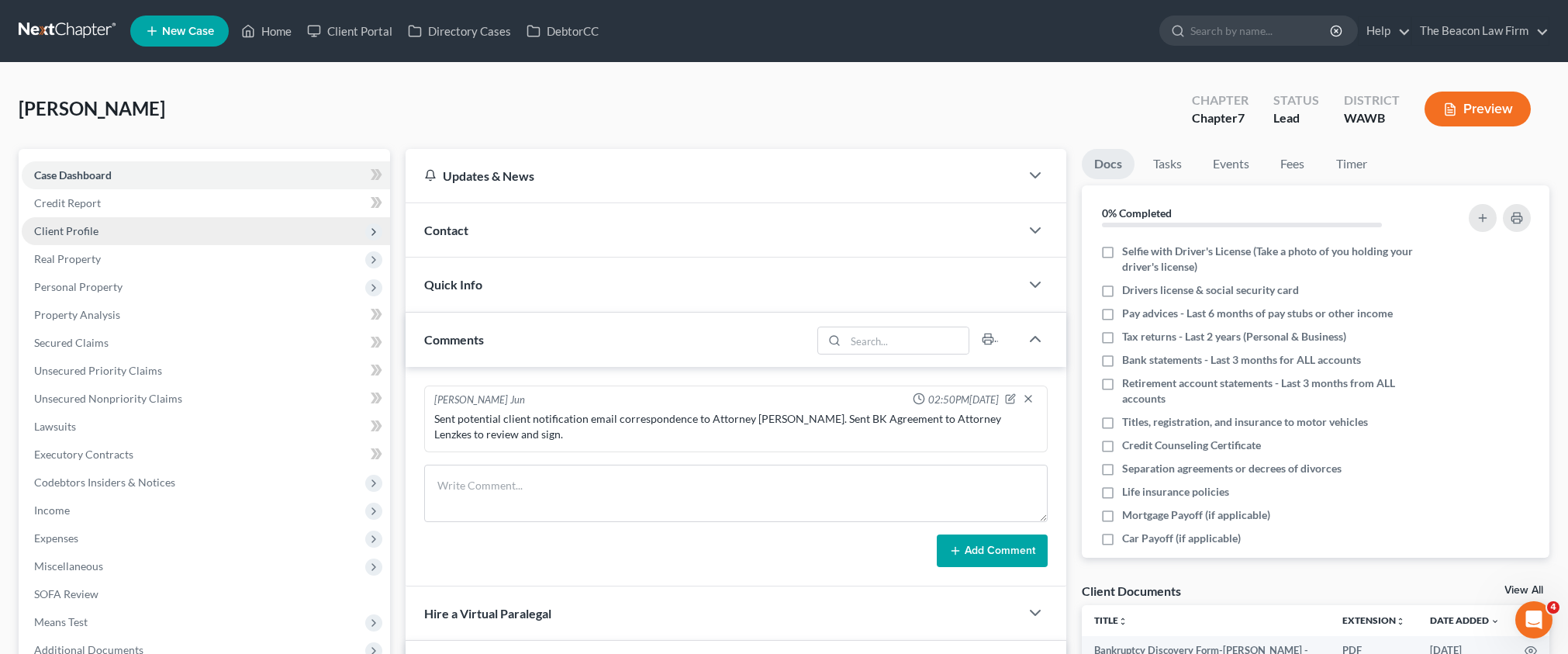
click at [89, 232] on span "Client Profile" at bounding box center [66, 231] width 64 height 14
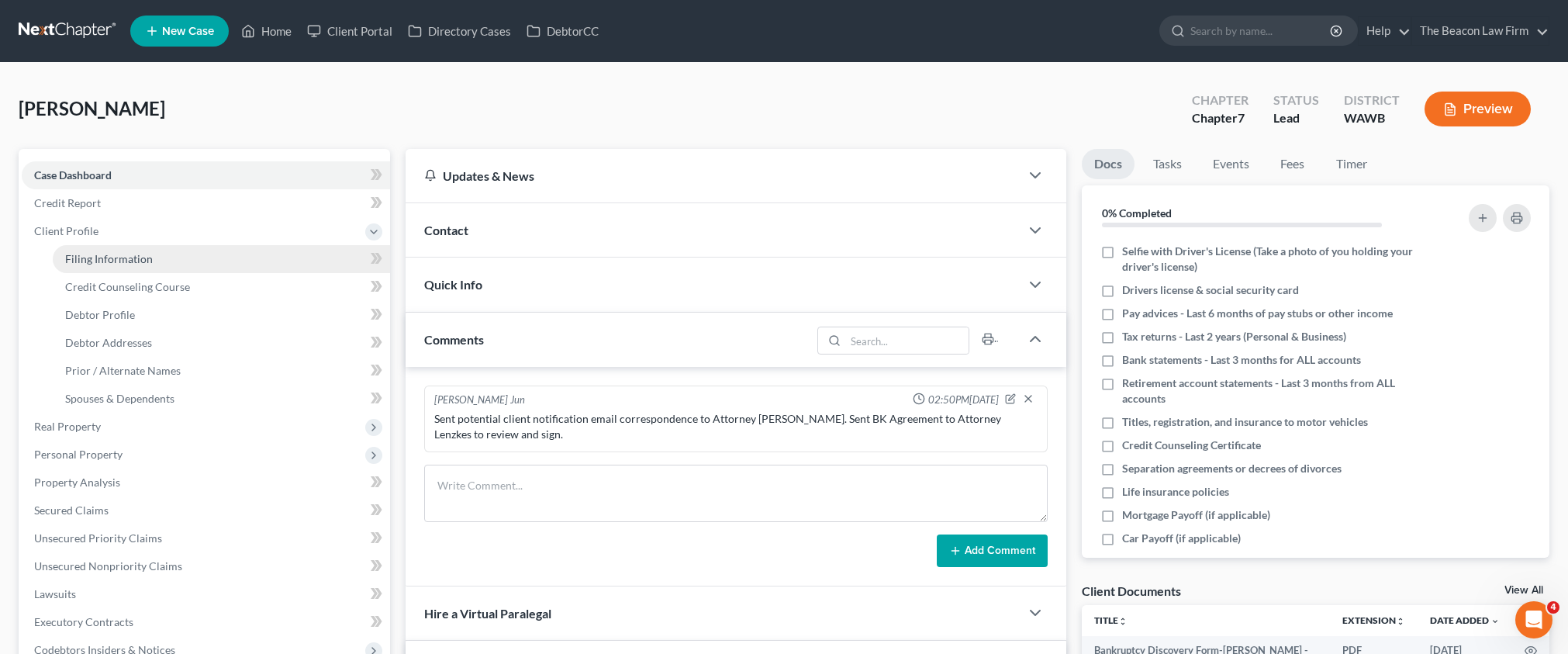
click at [137, 260] on span "Filing Information" at bounding box center [108, 258] width 87 height 14
select select "1"
select select "0"
select select "87"
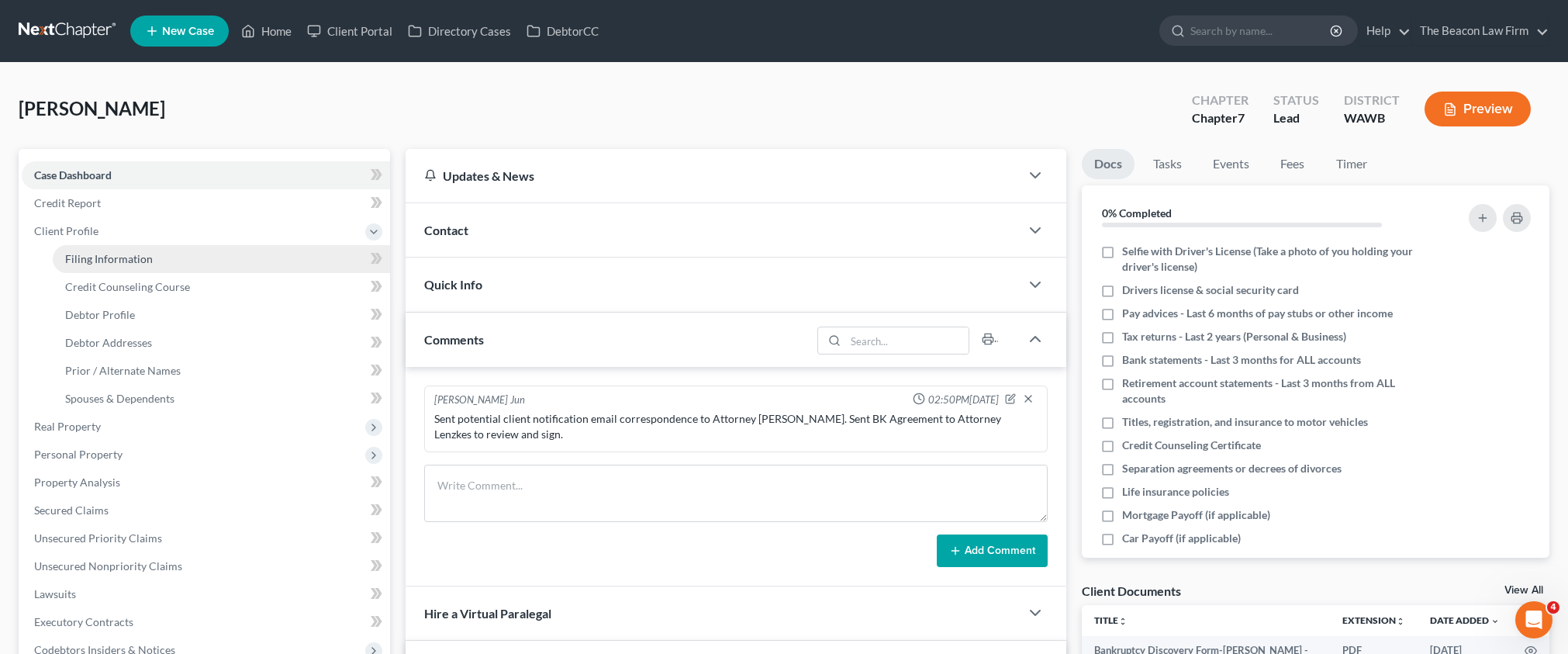
select select "27"
select select "8"
select select "50"
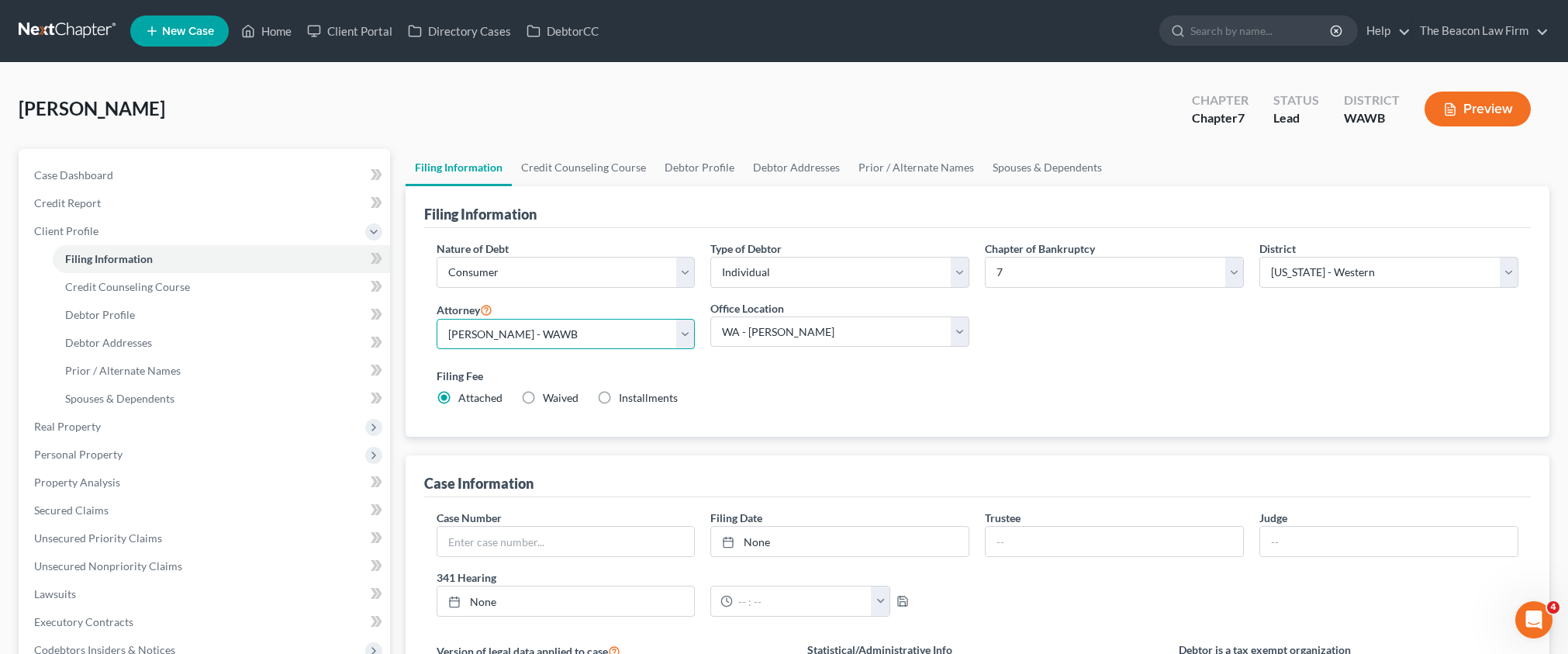
select select "5"
select select "6"
click at [264, 33] on link "Home" at bounding box center [266, 31] width 66 height 28
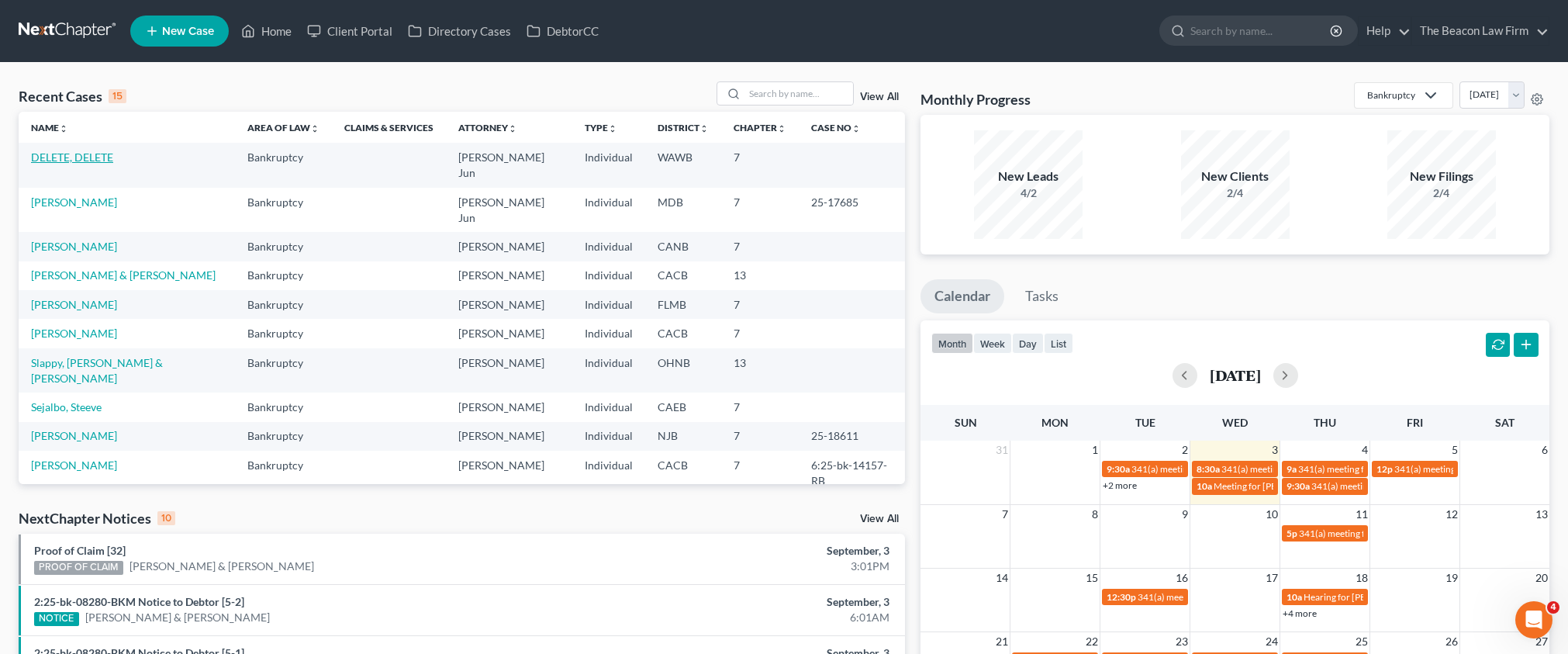
click at [98, 153] on link "DELETE, DELETE" at bounding box center [71, 157] width 82 height 14
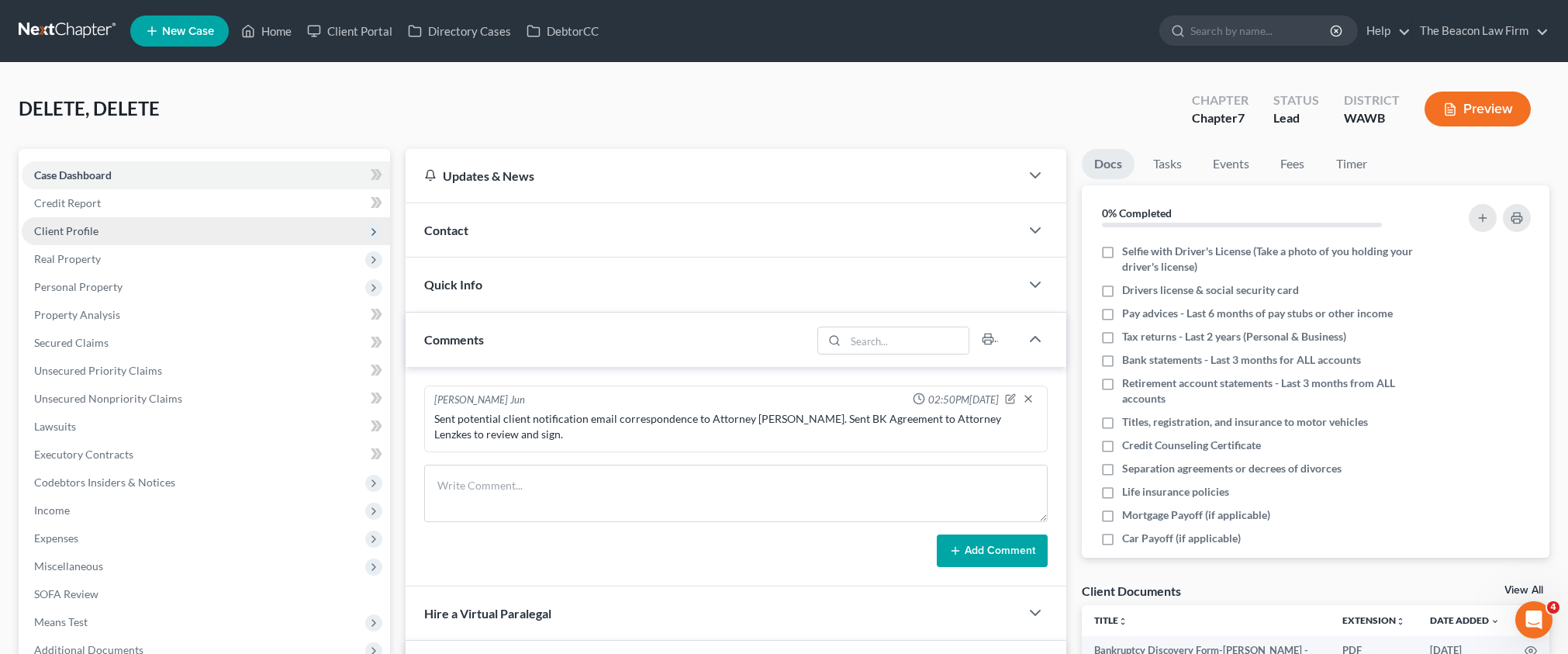
click at [78, 234] on span "Client Profile" at bounding box center [66, 231] width 64 height 14
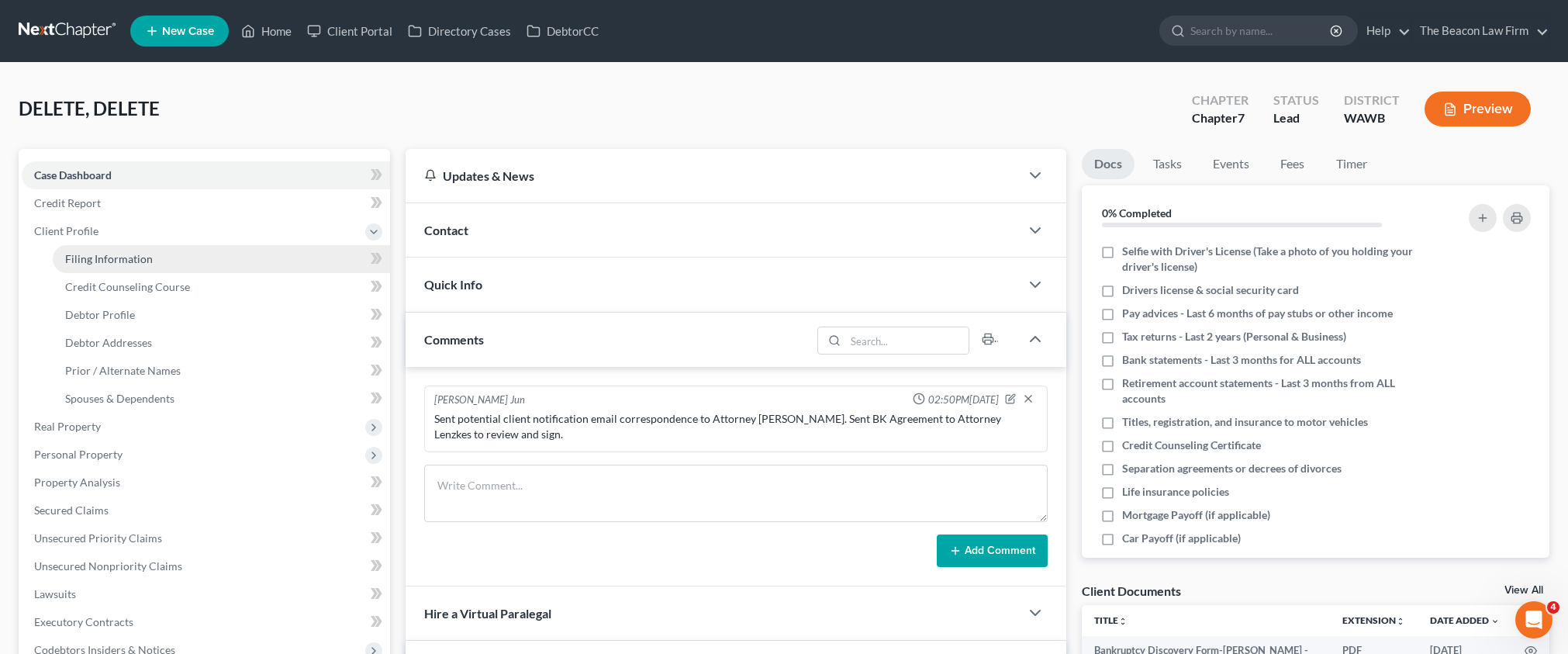
click at [91, 256] on span "Filing Information" at bounding box center [108, 258] width 87 height 14
select select "1"
select select "0"
select select "87"
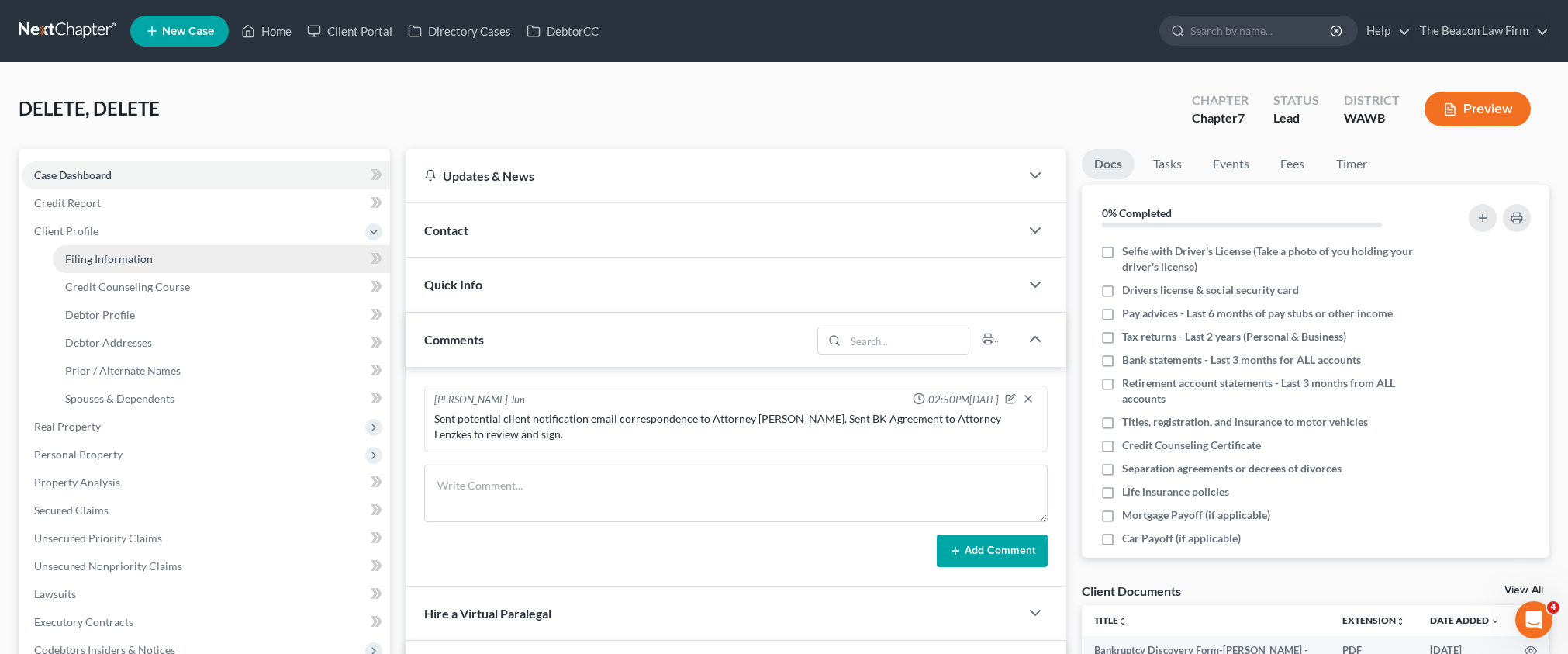
select select "5"
select select "6"
select select "50"
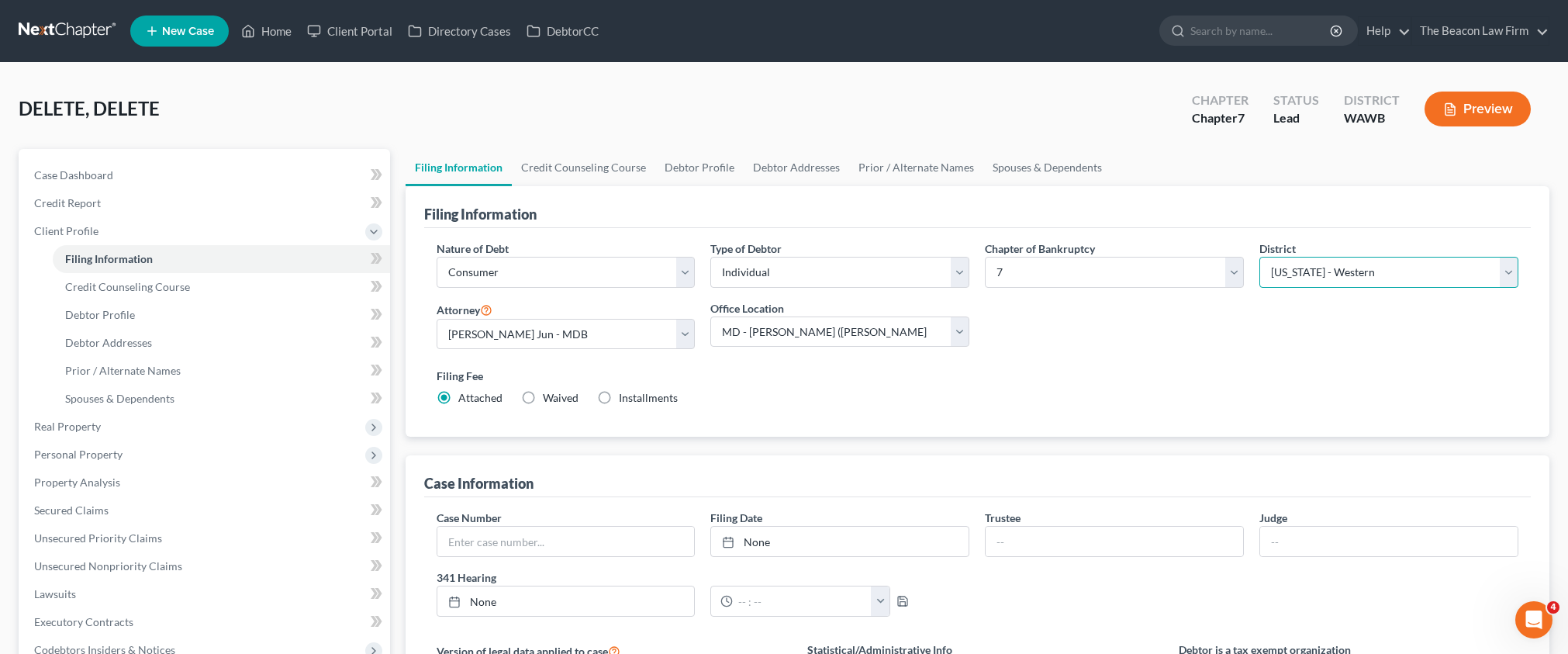
select select "38"
click at [280, 34] on link "Home" at bounding box center [266, 31] width 66 height 28
